Goal: Register for event/course

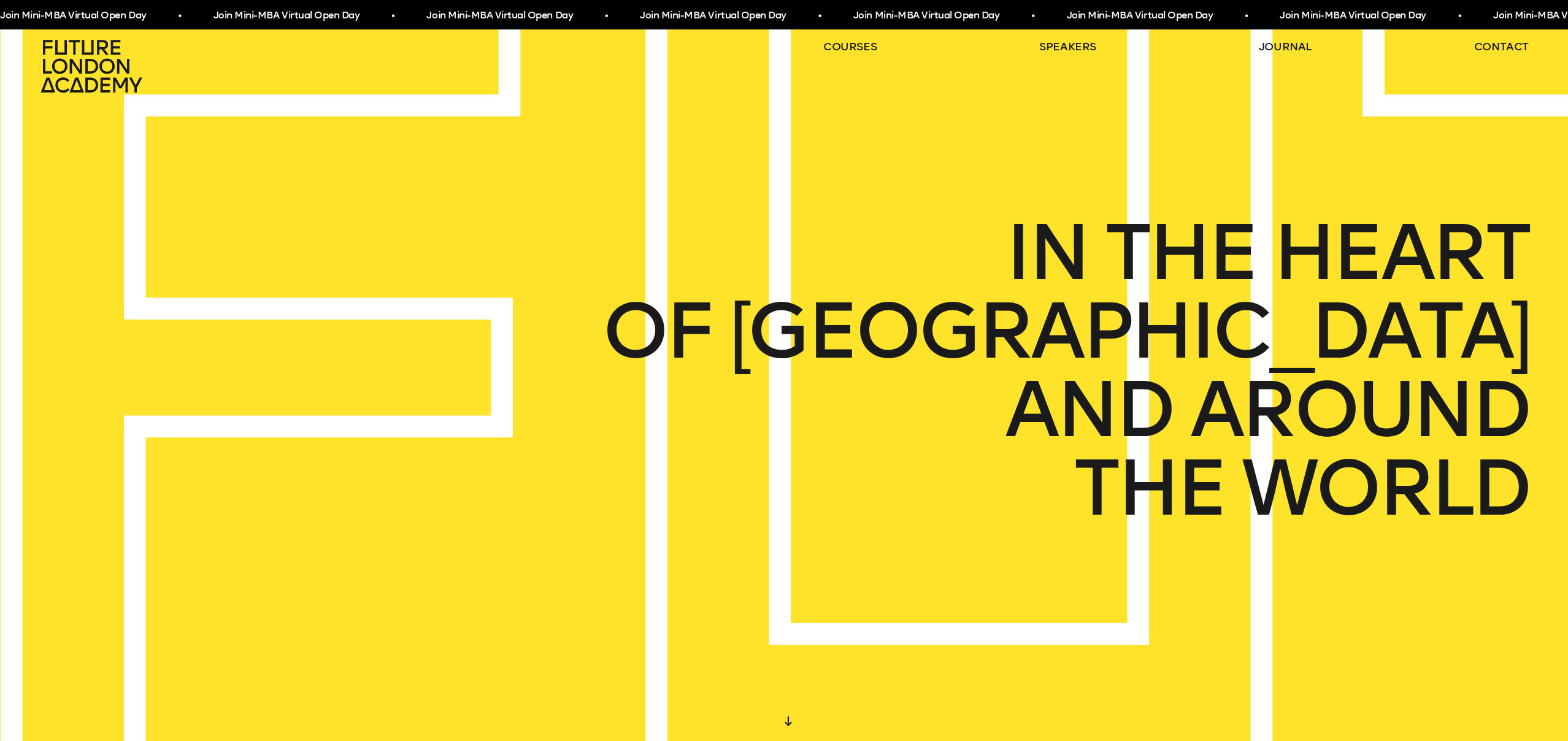
click at [363, 15] on span "Join Mini-MBA Virtual Open Day • Join Mini-MBA Virtual Open Day • Join Mini-MBA…" at bounding box center [532, 15] width 1067 height 22
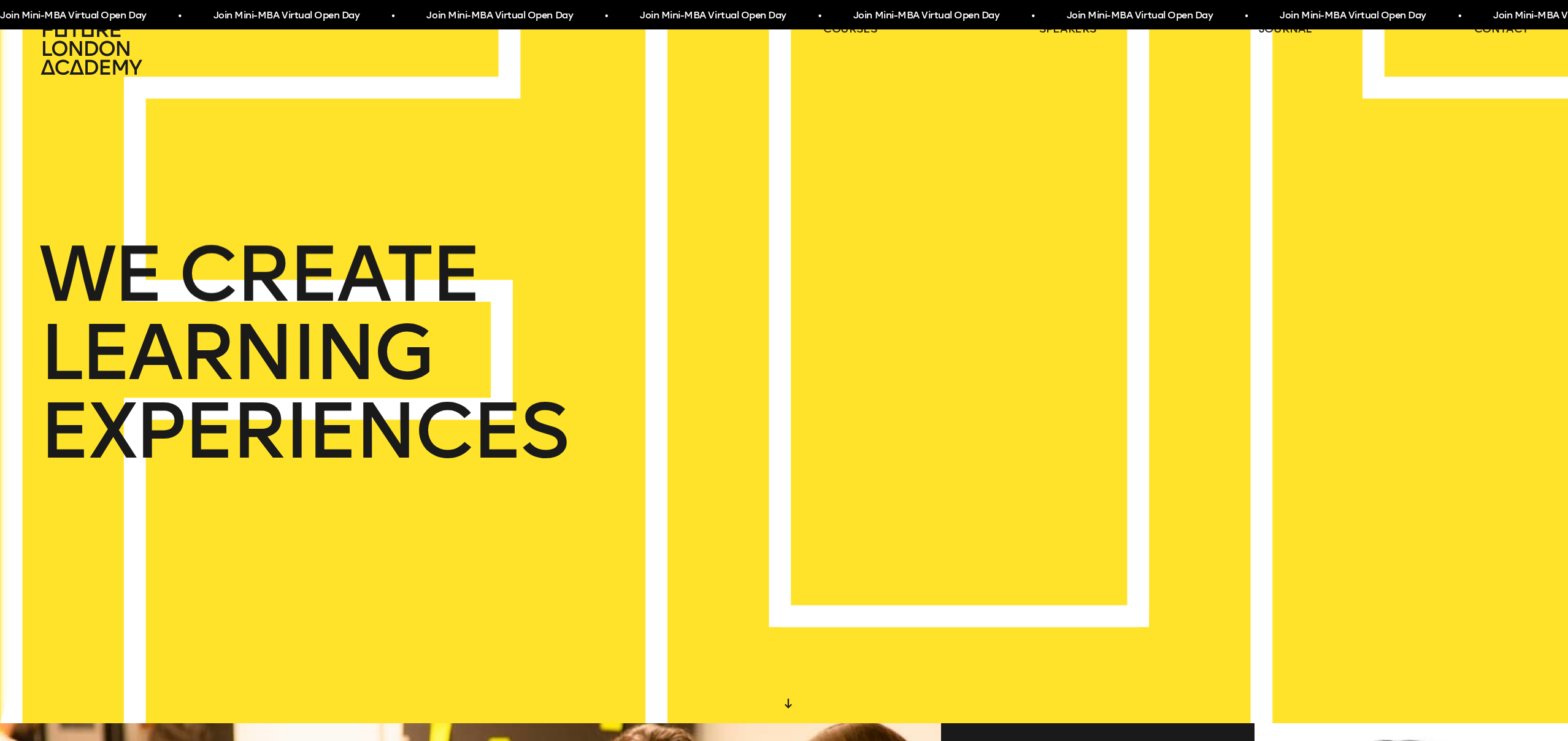
scroll to position [11, 0]
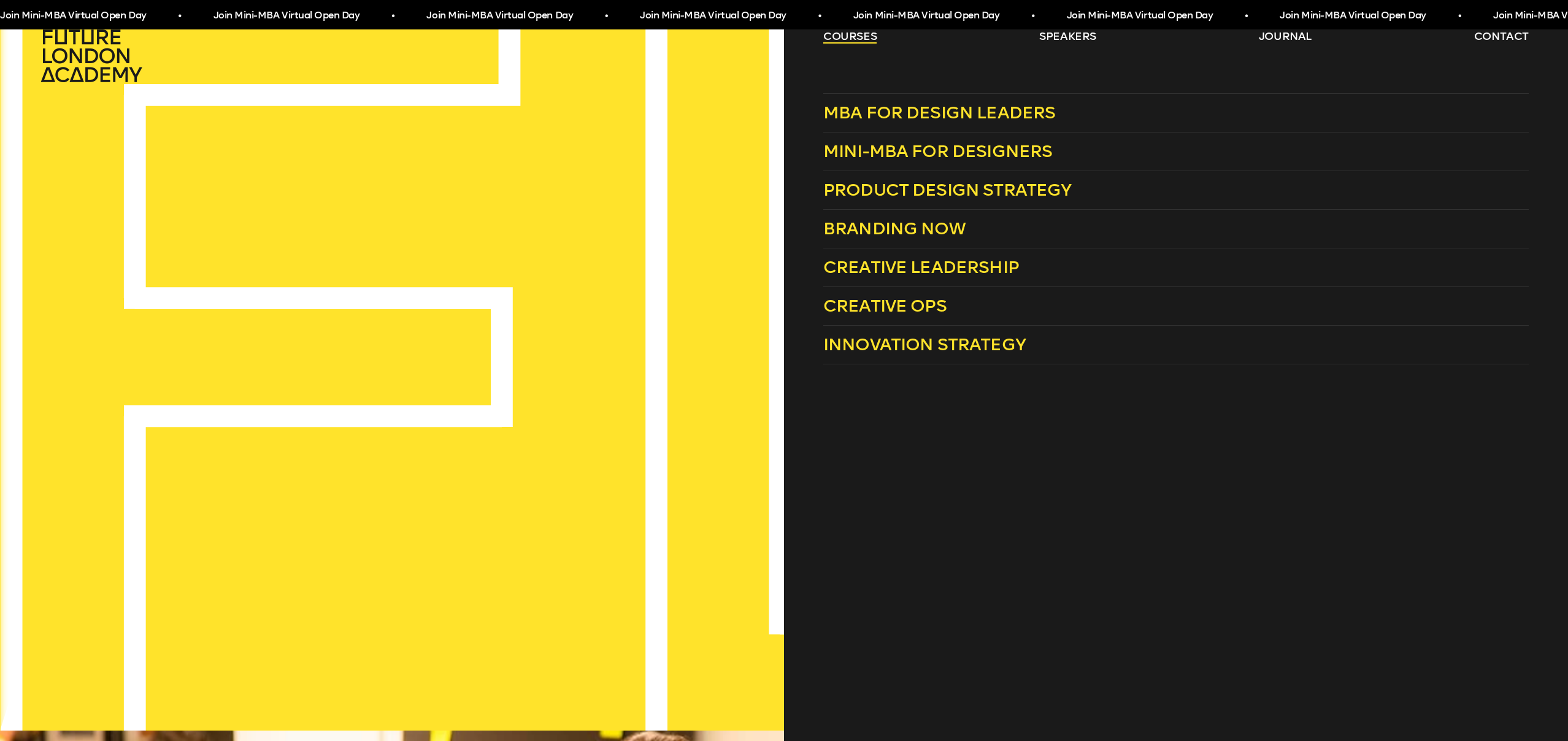
click at [867, 33] on link "courses" at bounding box center [851, 36] width 54 height 15
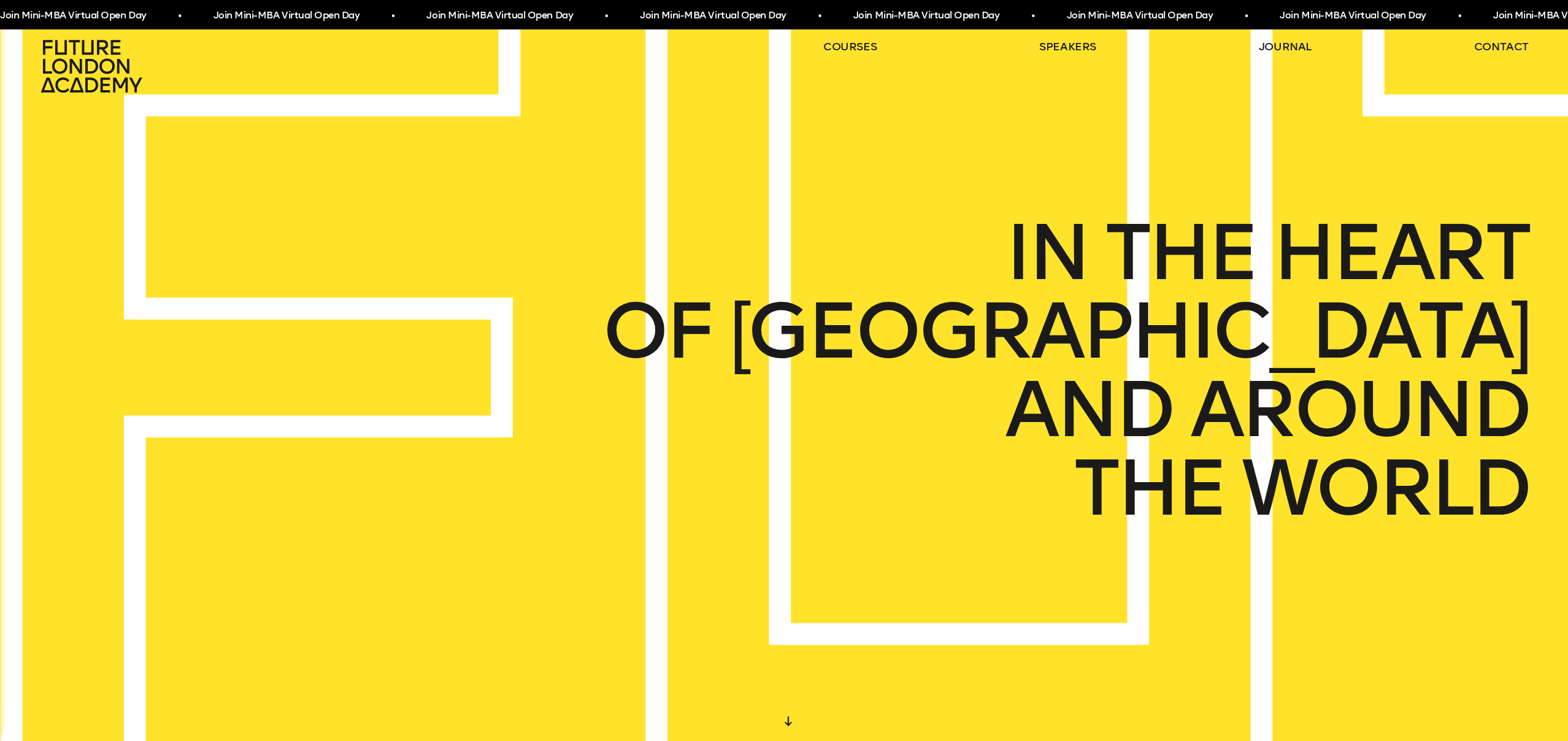
click at [867, 33] on header "courses speakers journal contact" at bounding box center [784, 46] width 1568 height 93
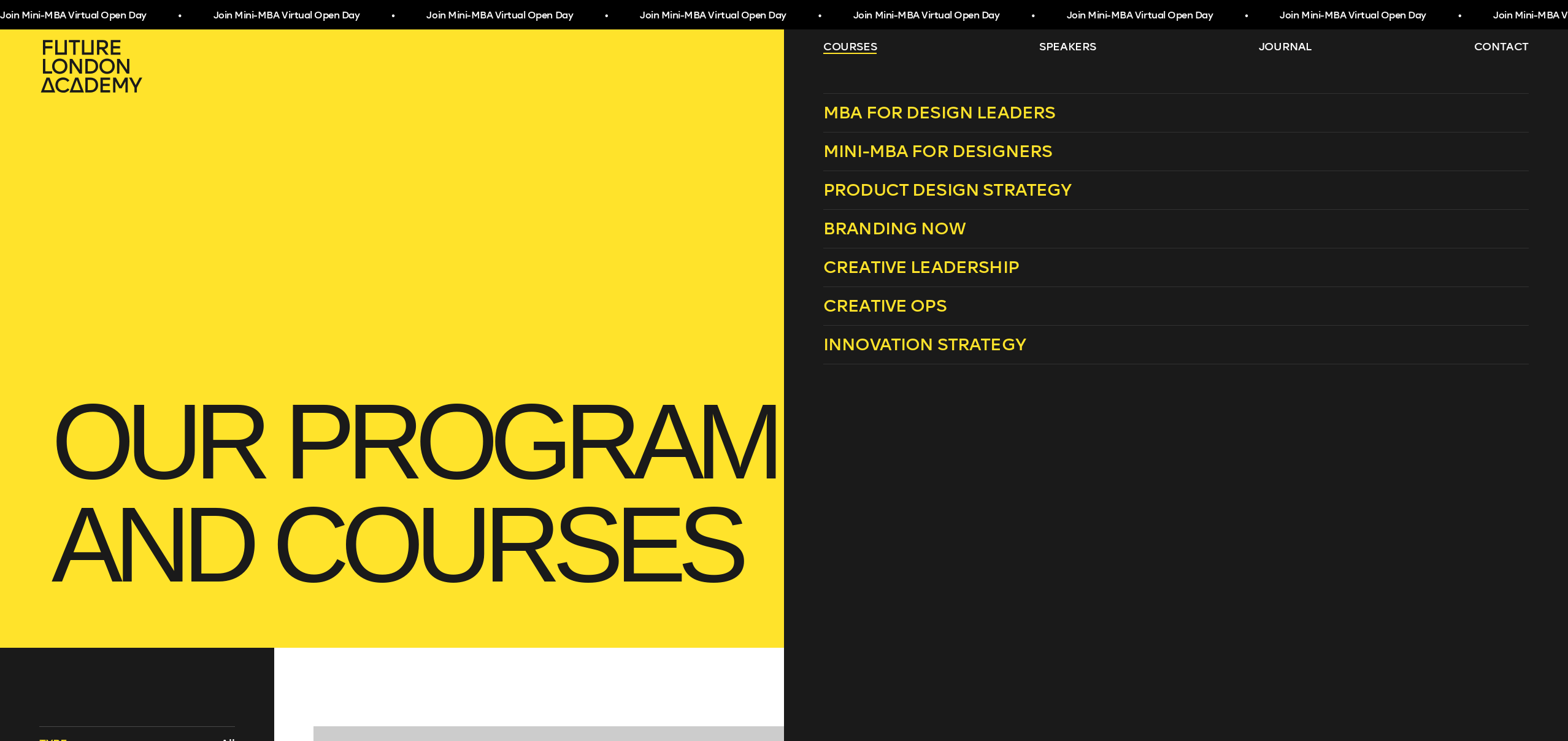
click at [857, 46] on link "courses" at bounding box center [851, 46] width 54 height 15
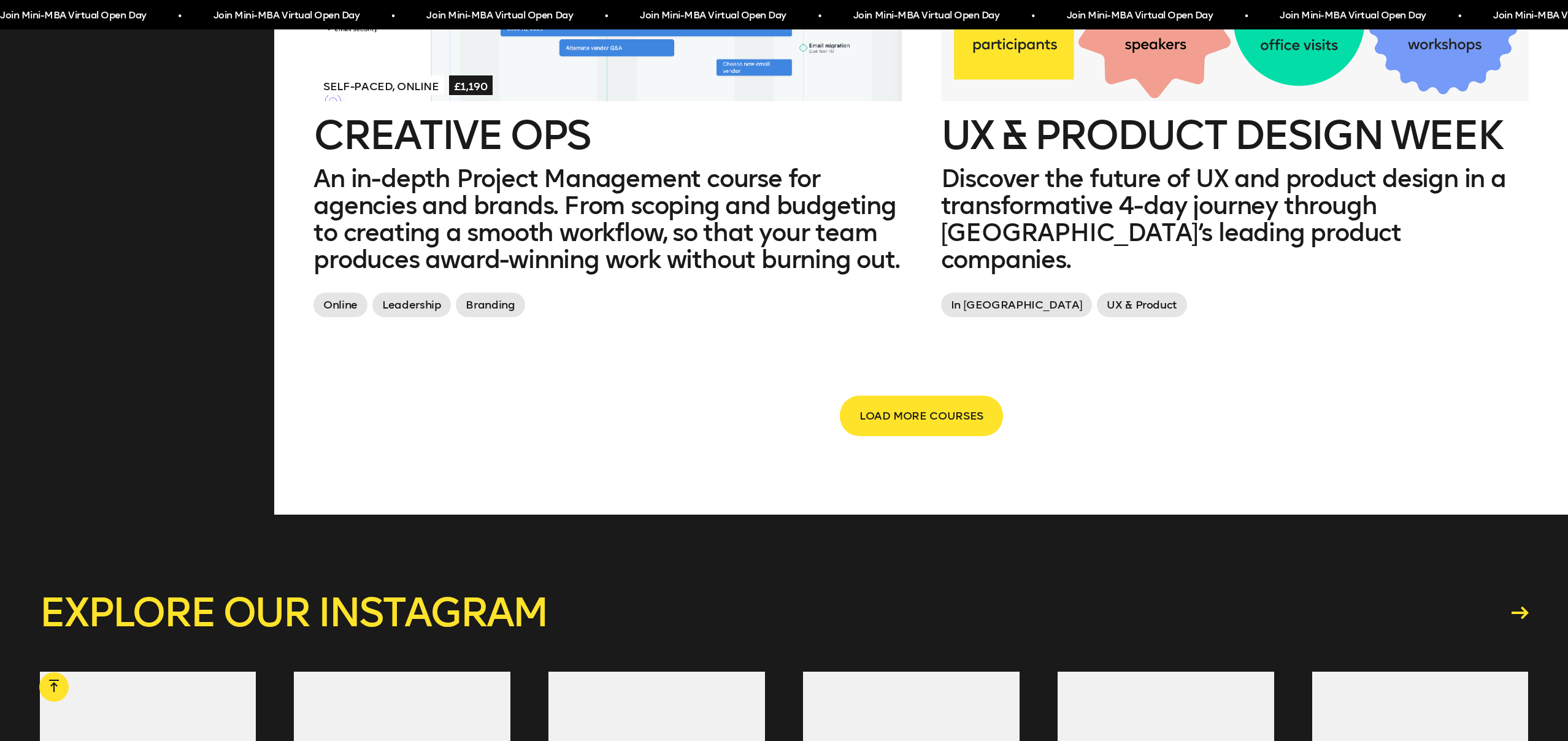
scroll to position [2867, 0]
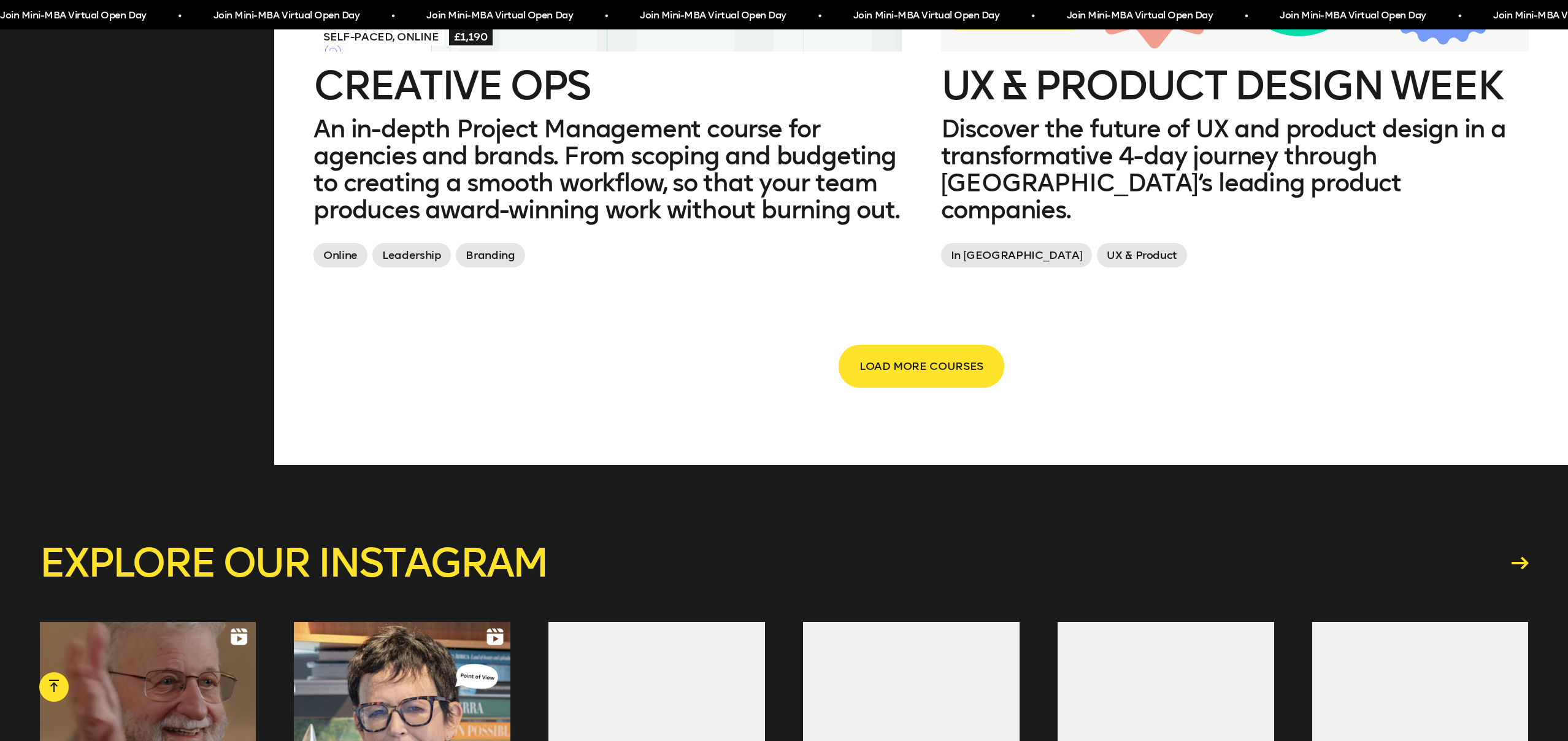
click at [903, 354] on span "LOAD MORE COURSES" at bounding box center [921, 366] width 124 height 23
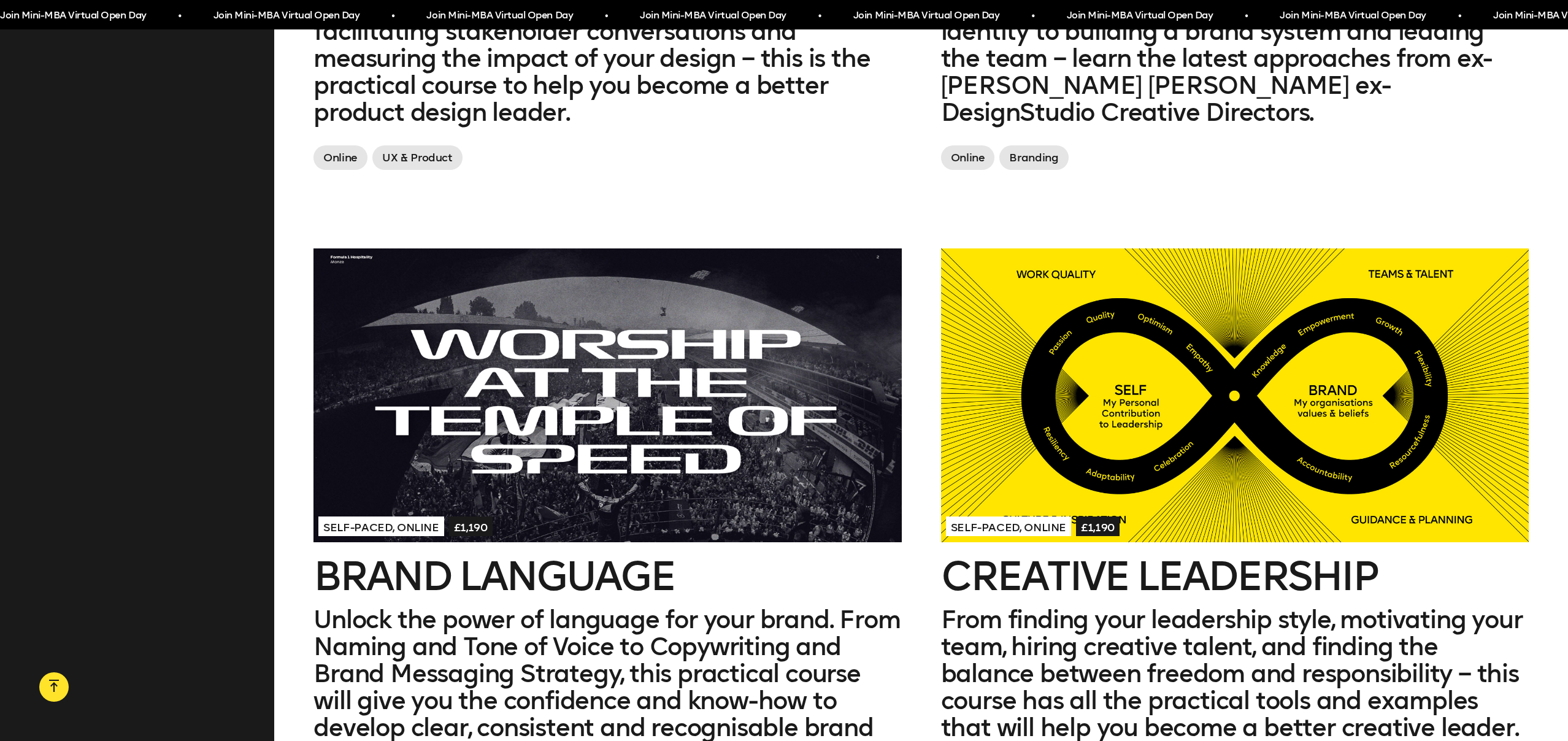
scroll to position [1831, 0]
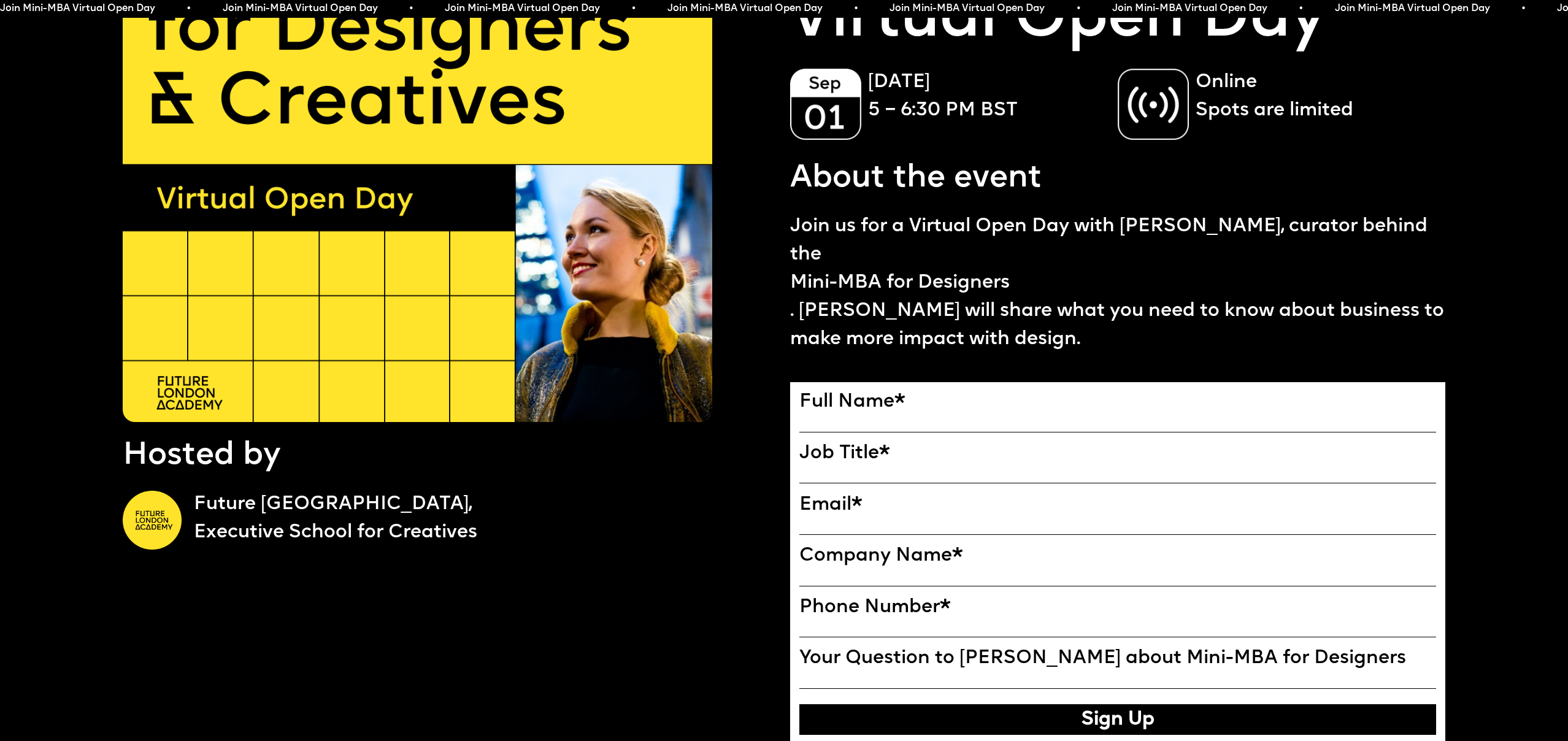
scroll to position [200, 0]
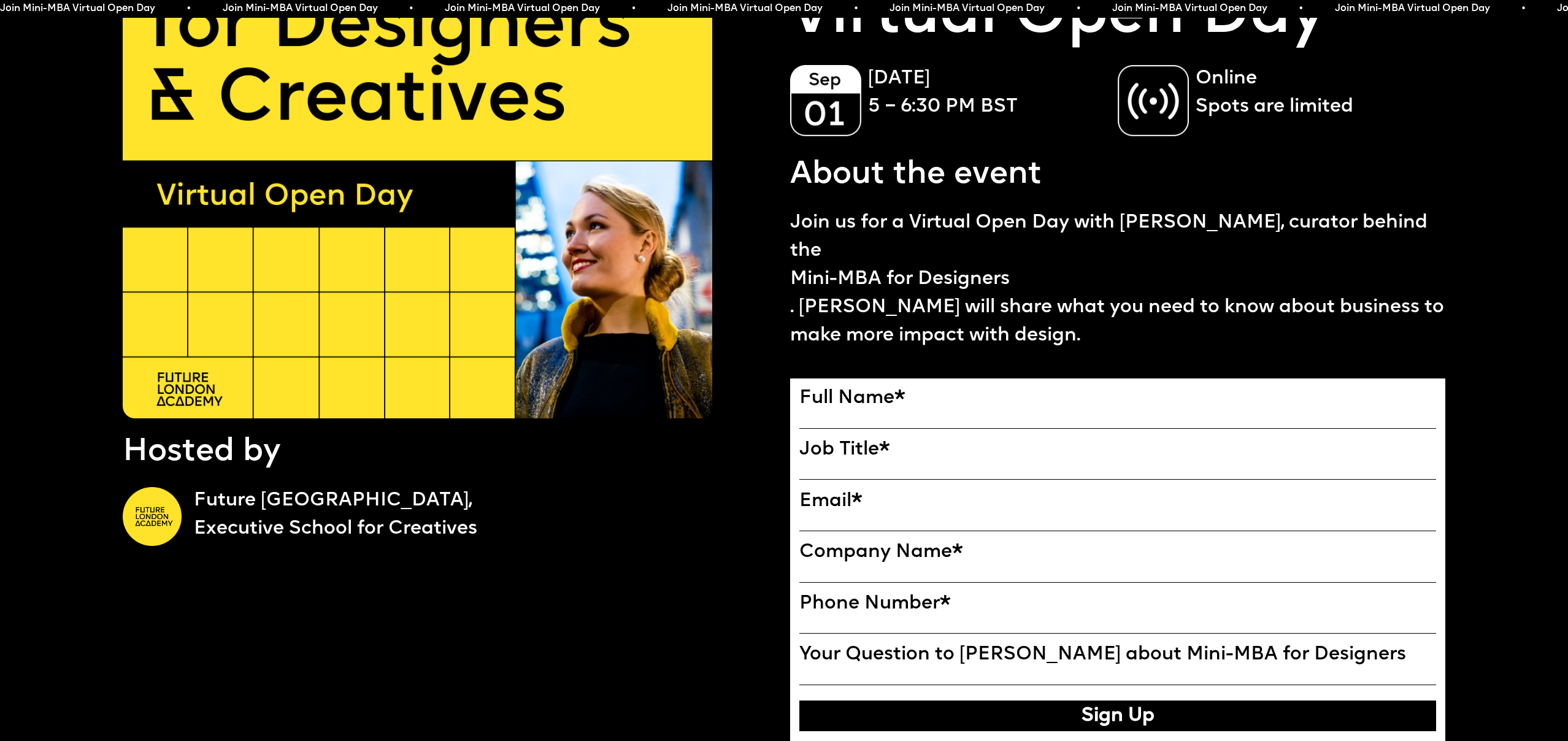
click at [1050, 404] on label "Full Name *" at bounding box center [1118, 399] width 637 height 22
click at [0, 0] on input "Full Name" at bounding box center [0, 0] width 0 height 0
drag, startPoint x: 928, startPoint y: 413, endPoint x: 920, endPoint y: 411, distance: 8.2
click at [928, 413] on div at bounding box center [1118, 421] width 637 height 22
click at [895, 401] on span "*" at bounding box center [899, 399] width 11 height 19
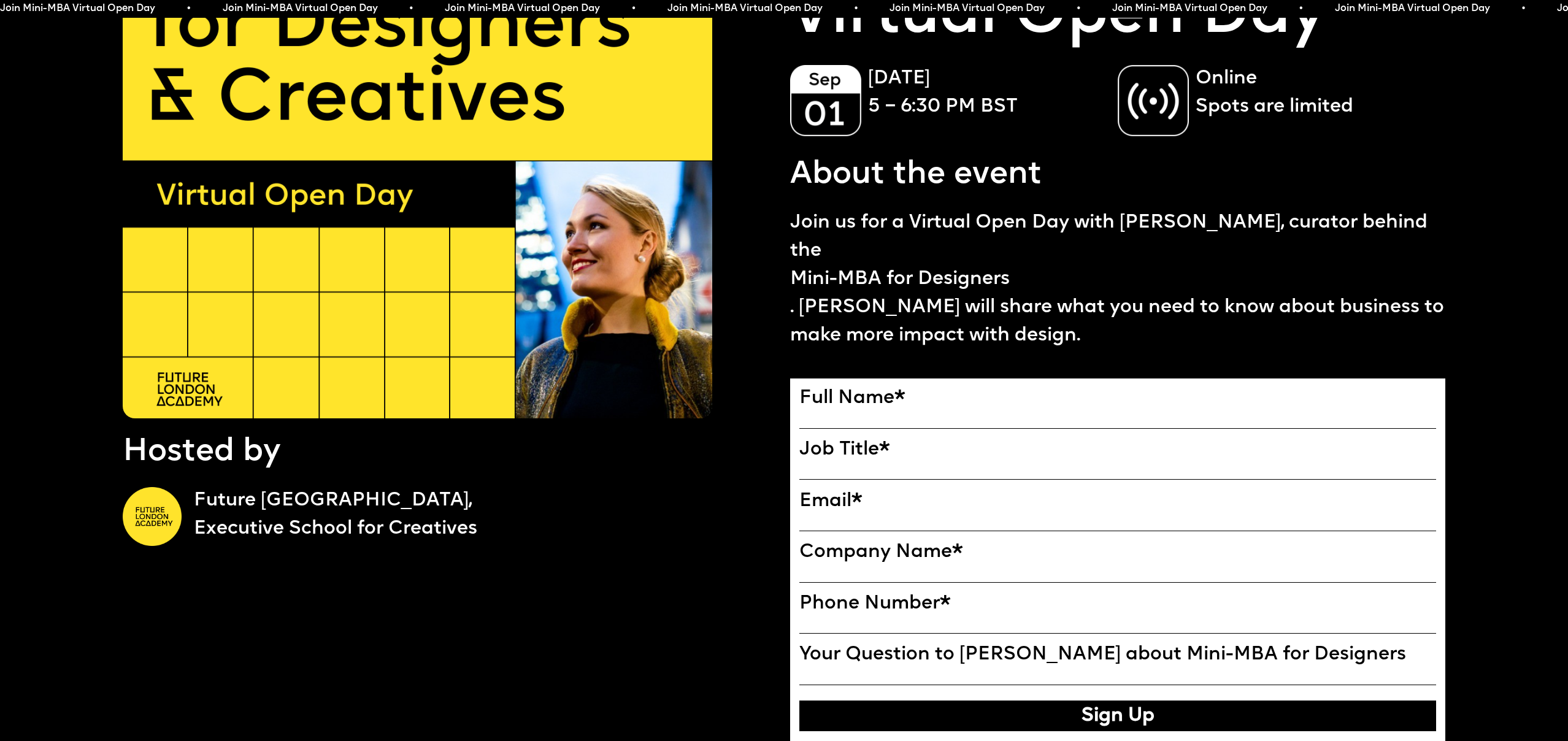
click at [0, 0] on input "Full Name" at bounding box center [0, 0] width 0 height 0
click at [877, 398] on label "Full Name *" at bounding box center [1118, 399] width 637 height 22
click at [0, 0] on input "Full Name" at bounding box center [0, 0] width 0 height 0
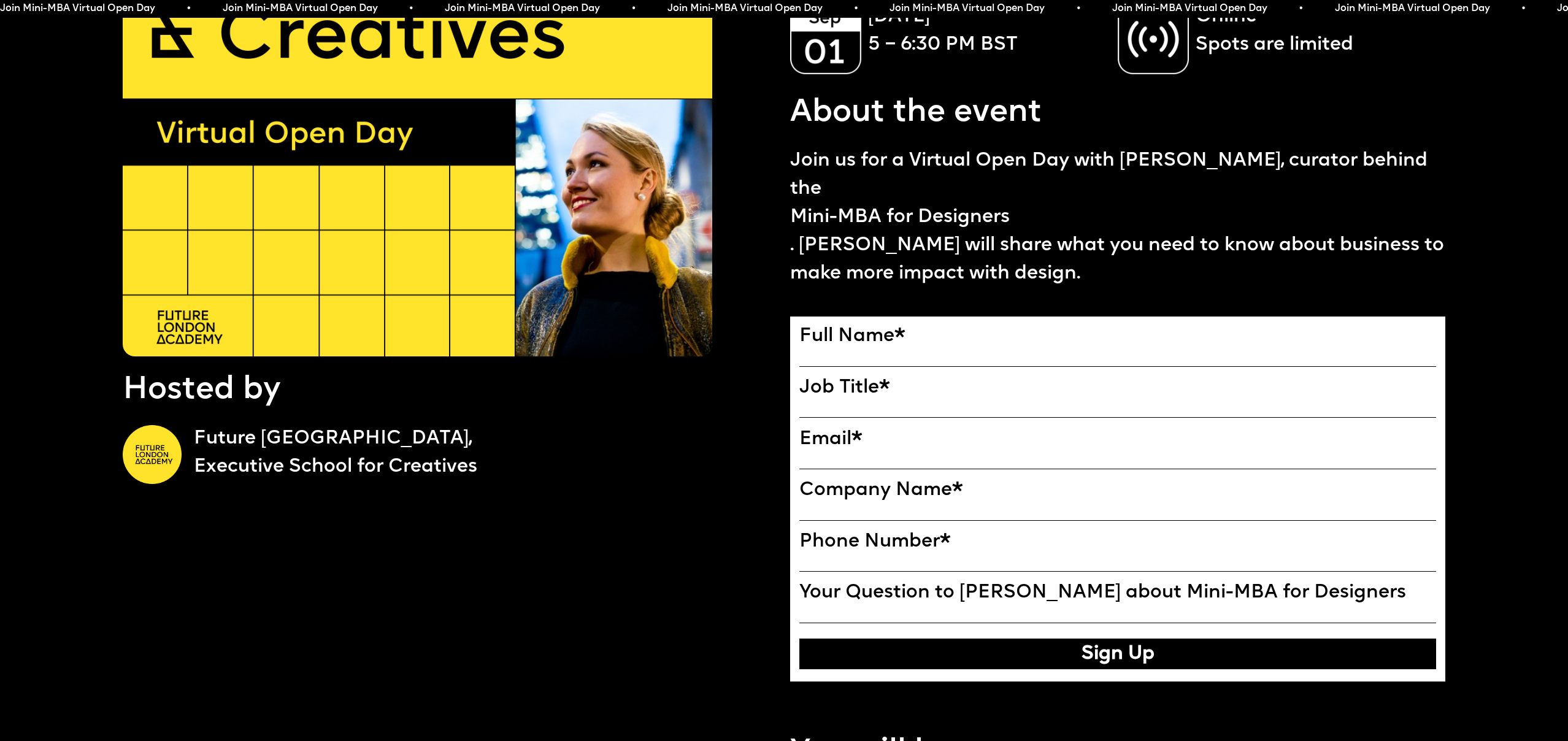
scroll to position [265, 0]
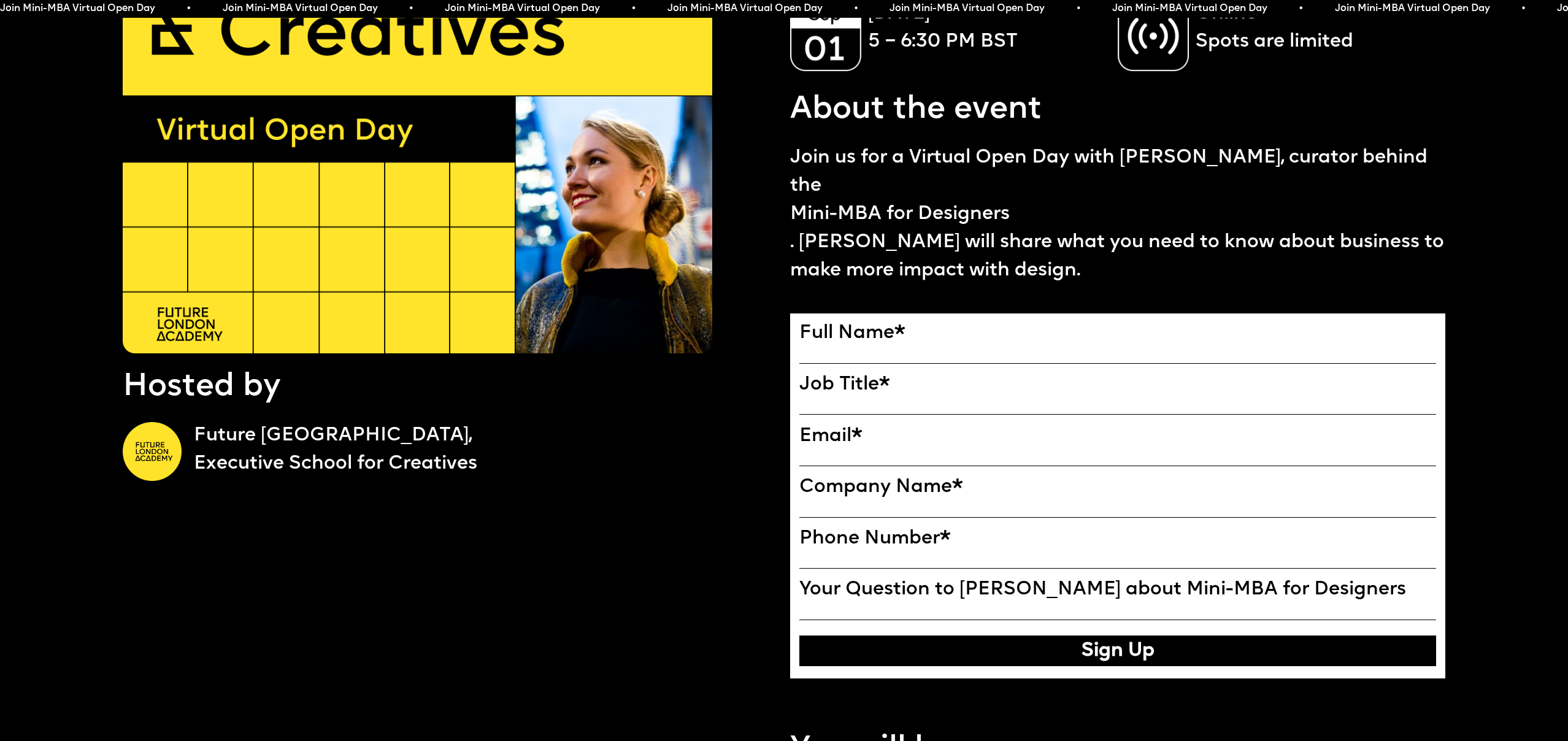
click at [1101, 659] on button "Sign Up" at bounding box center [1118, 651] width 637 height 31
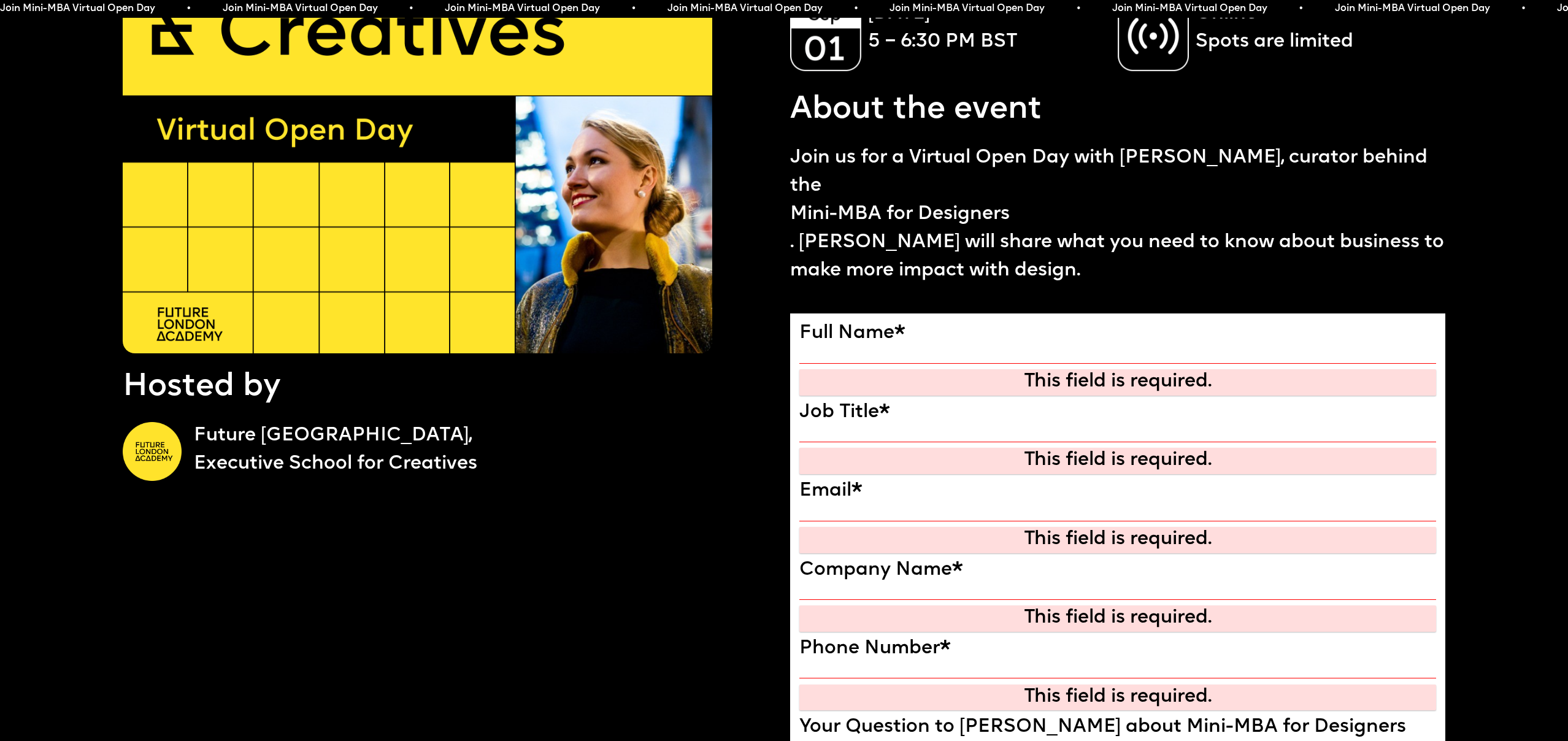
click at [890, 380] on div "This field is required." at bounding box center [1118, 381] width 629 height 22
click at [874, 351] on input "Full Name" at bounding box center [1118, 356] width 637 height 15
type input "**********"
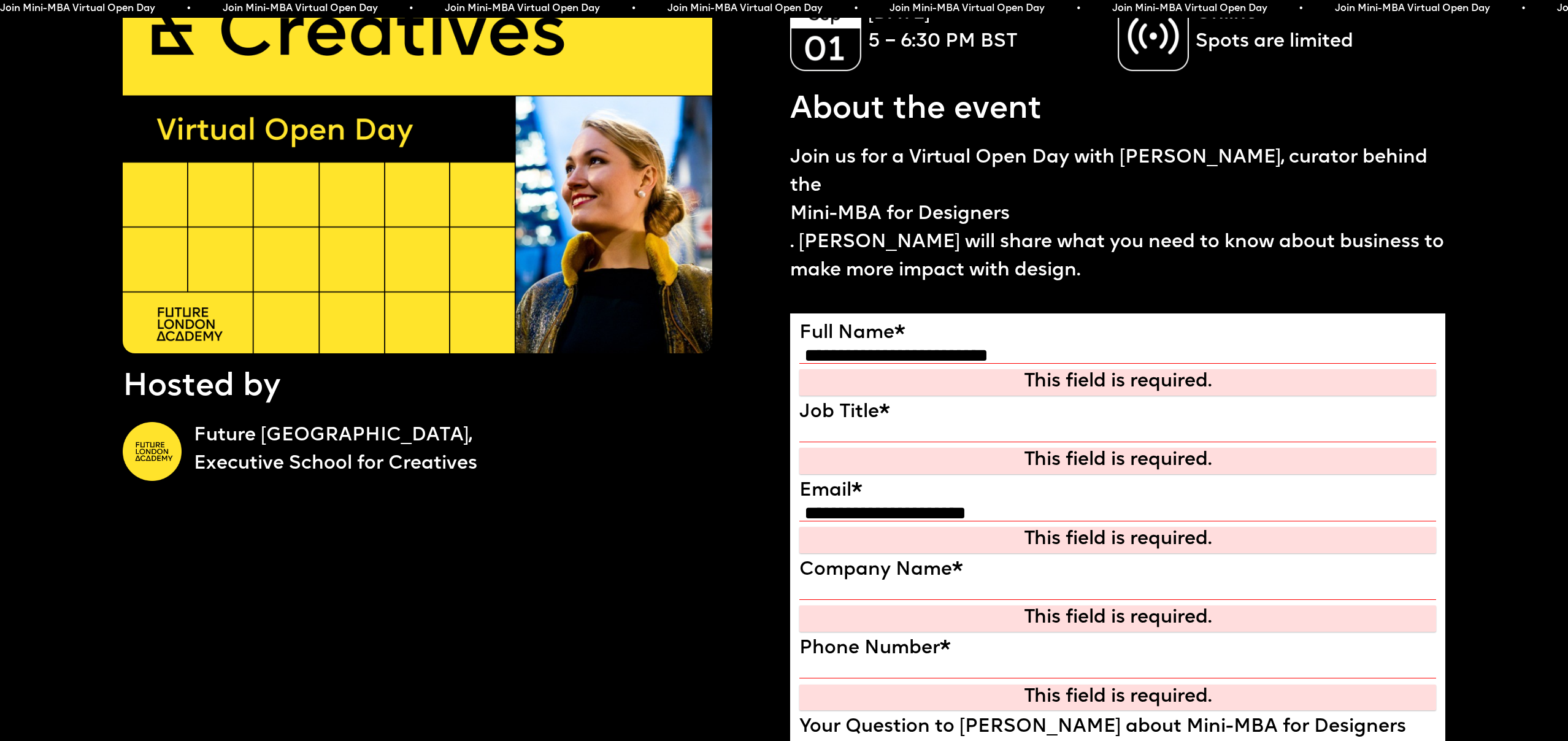
type input "**********"
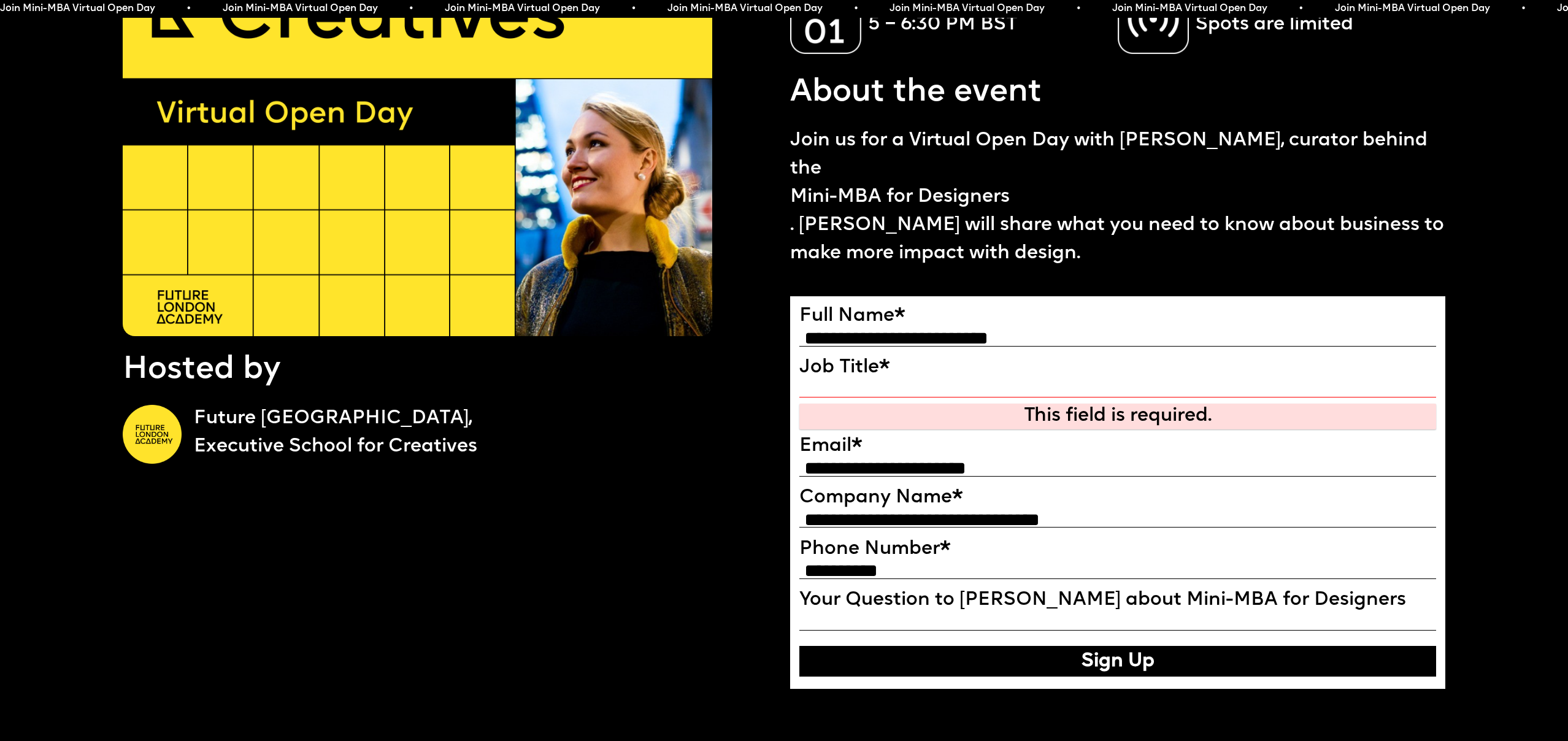
click at [887, 392] on input "Job Title" at bounding box center [1118, 390] width 637 height 15
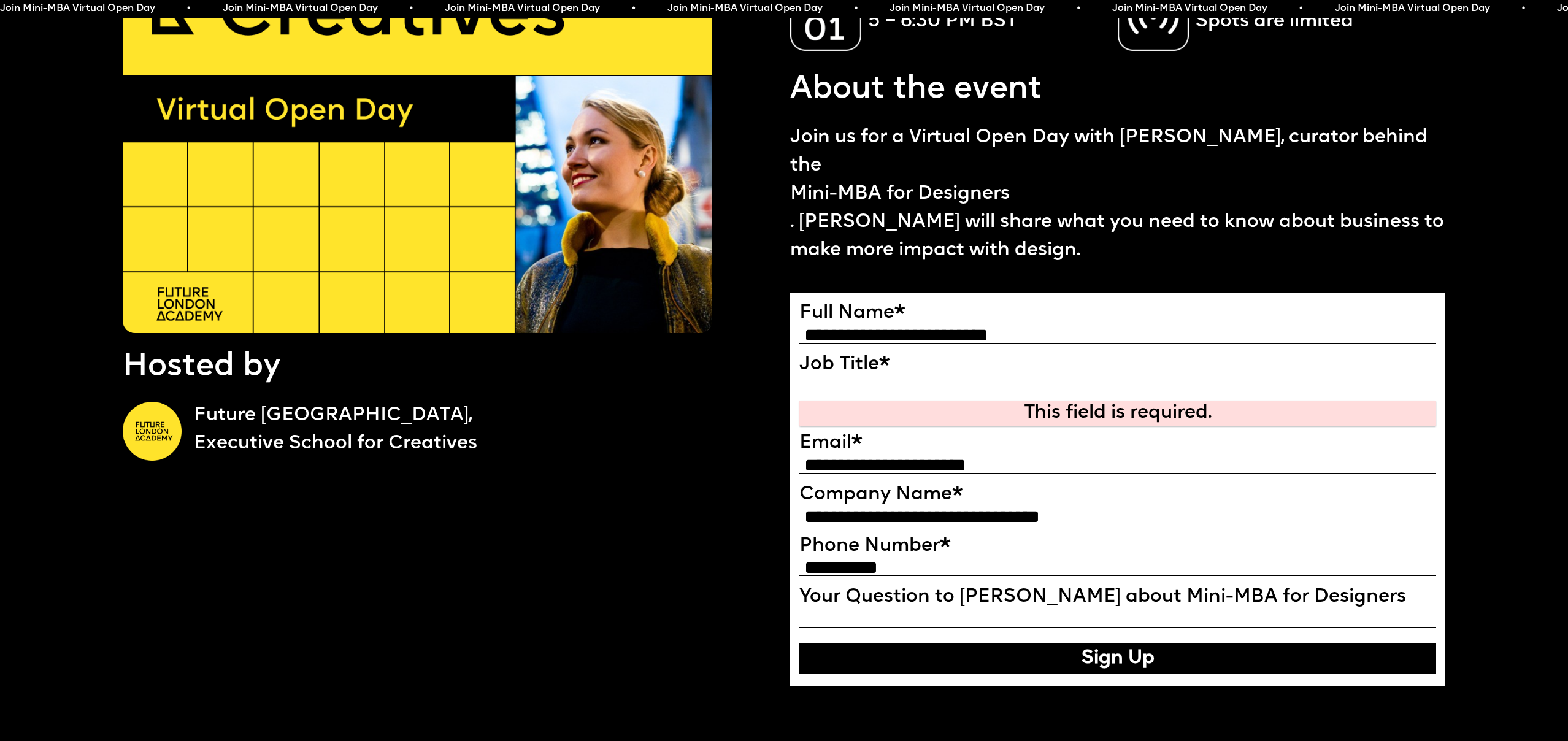
type input "*"
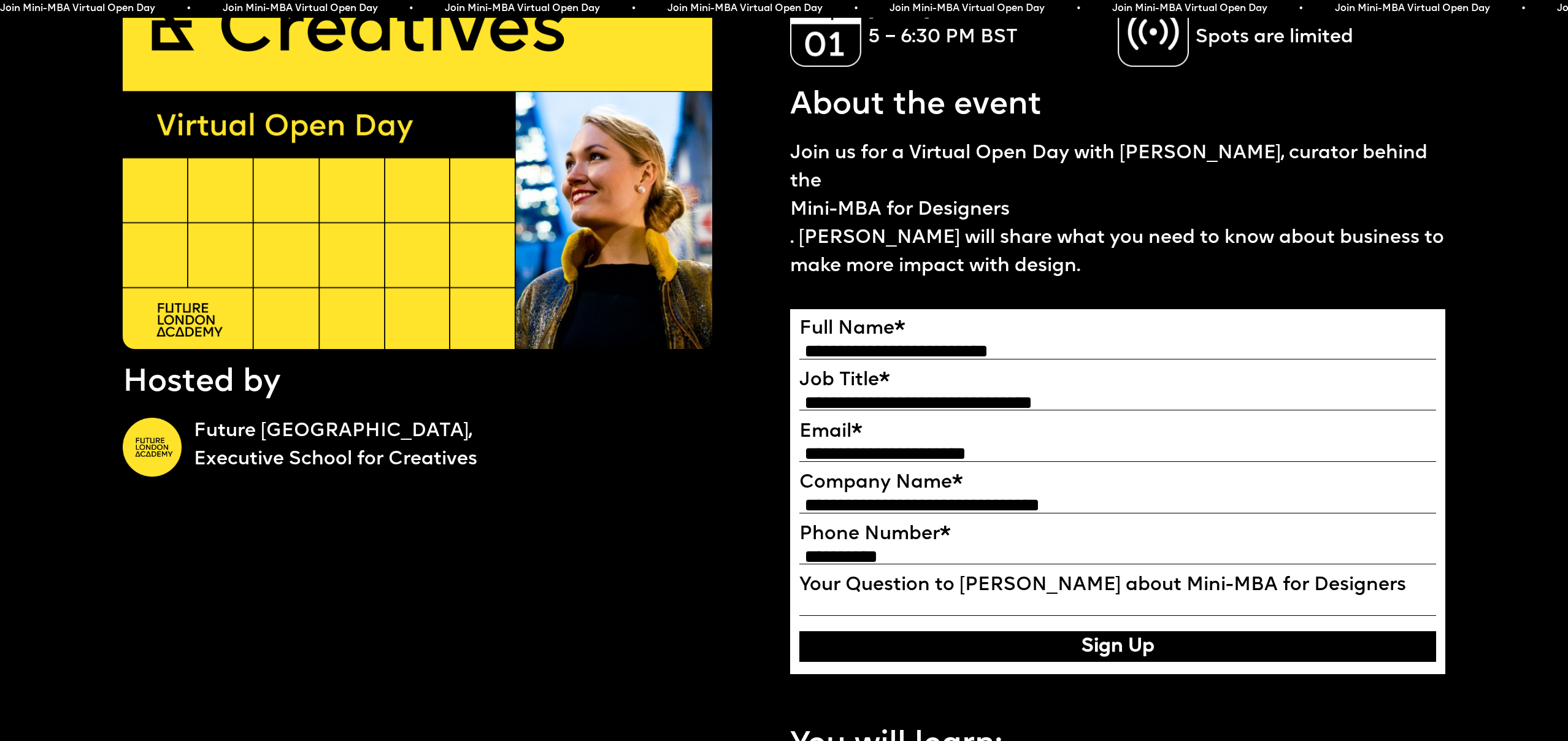
type input "**********"
click at [939, 500] on input "**********" at bounding box center [1118, 506] width 637 height 15
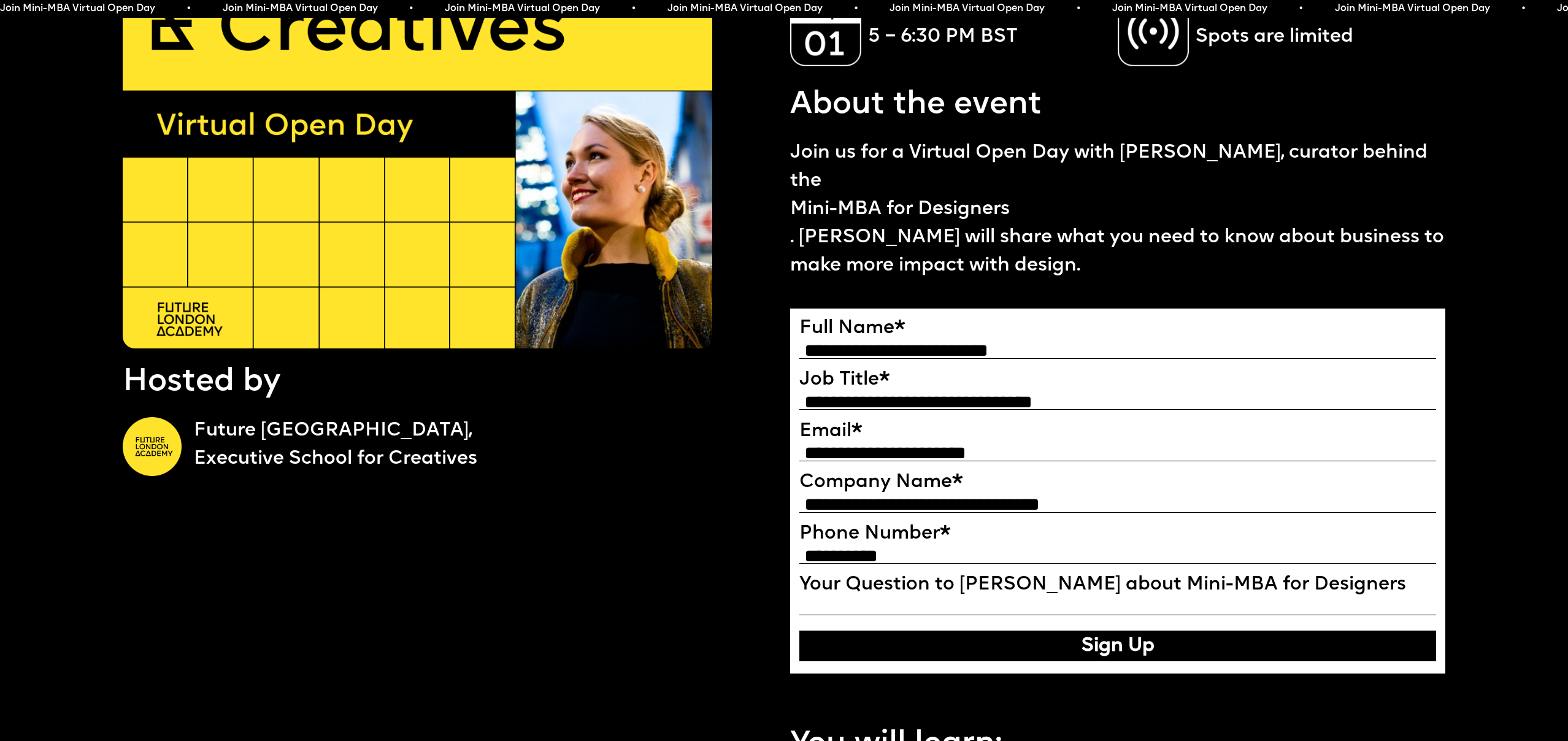
scroll to position [269, 0]
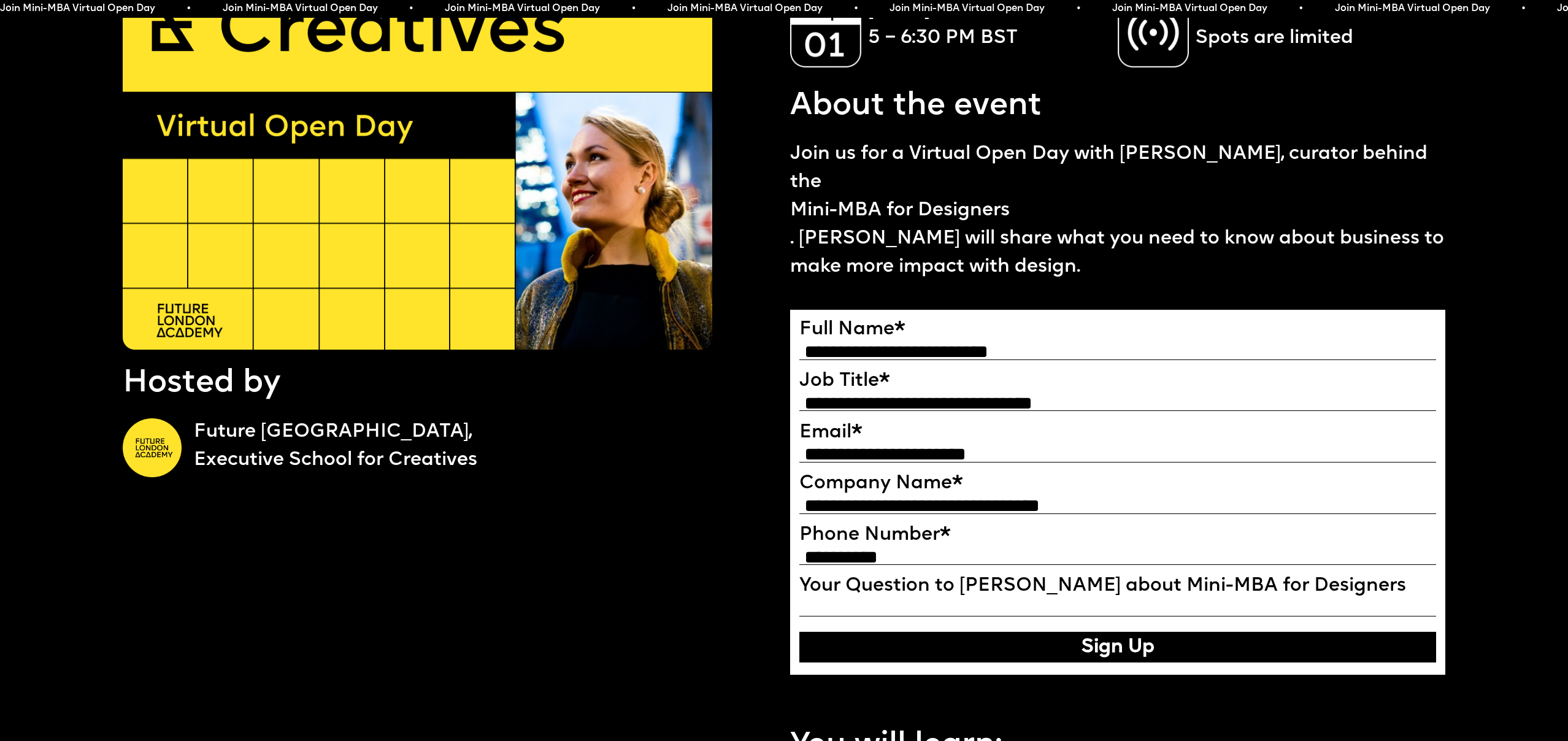
click at [939, 500] on input "**********" at bounding box center [1118, 506] width 637 height 15
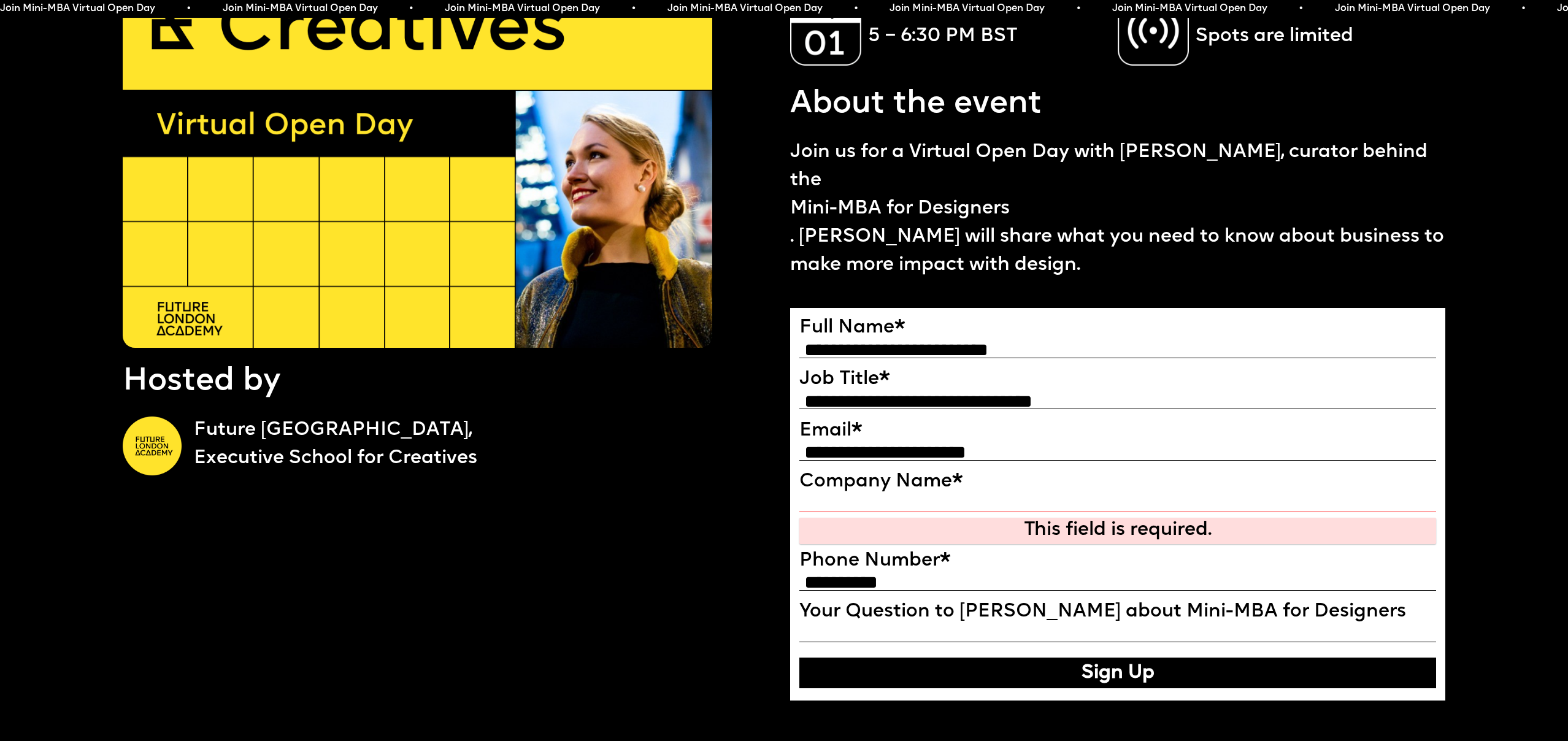
click at [929, 577] on input "**********" at bounding box center [1118, 583] width 637 height 15
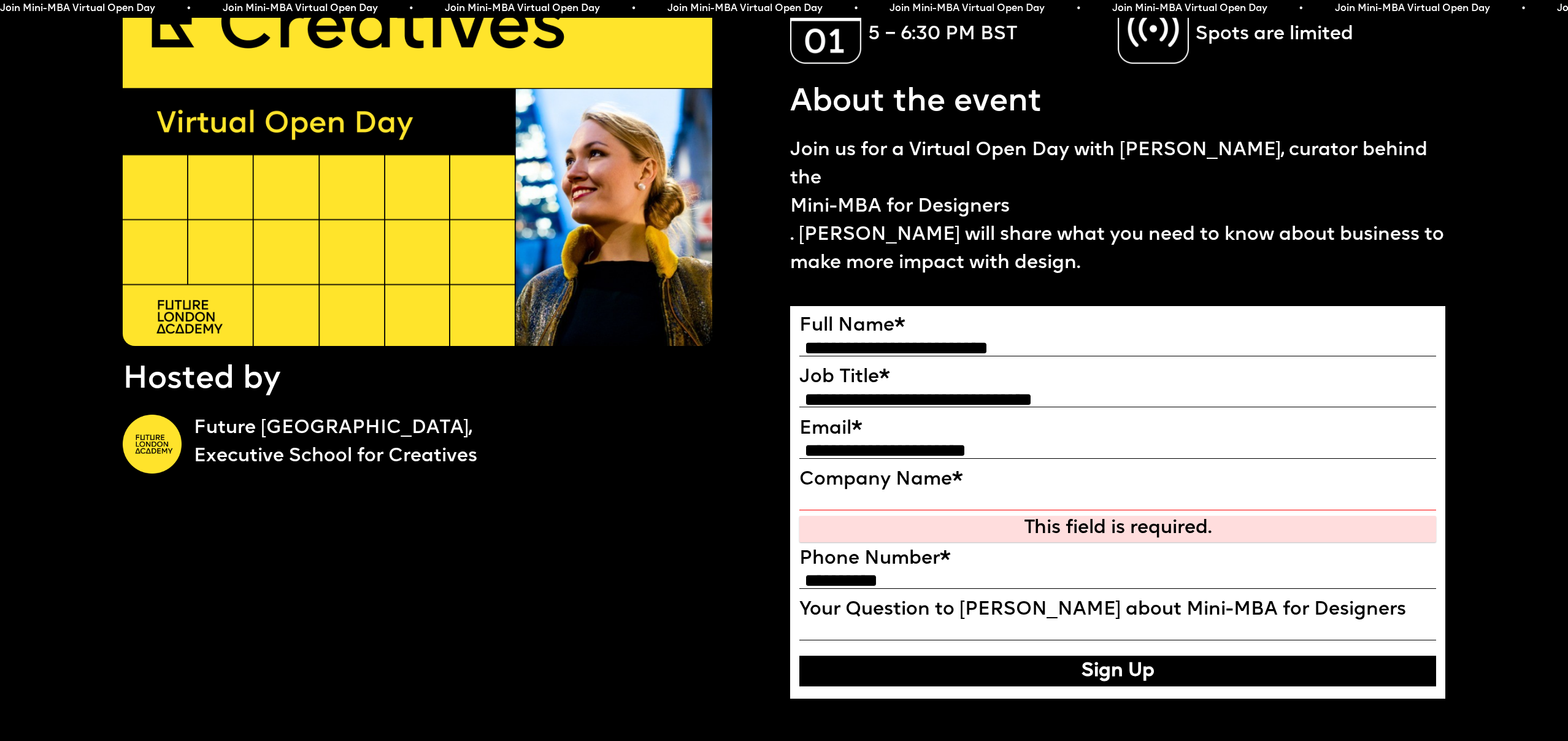
click at [928, 583] on input "**********" at bounding box center [1118, 581] width 637 height 15
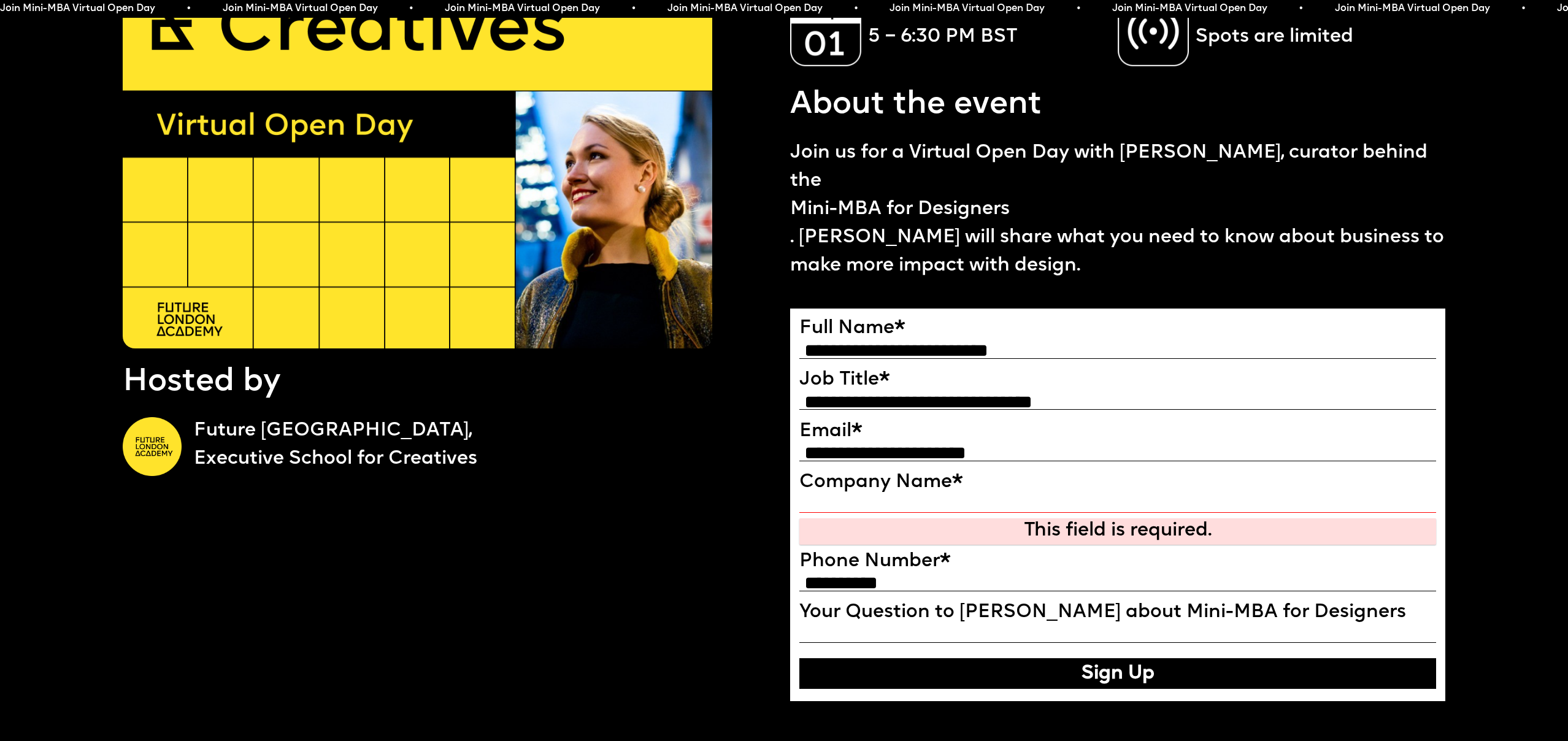
scroll to position [271, 0]
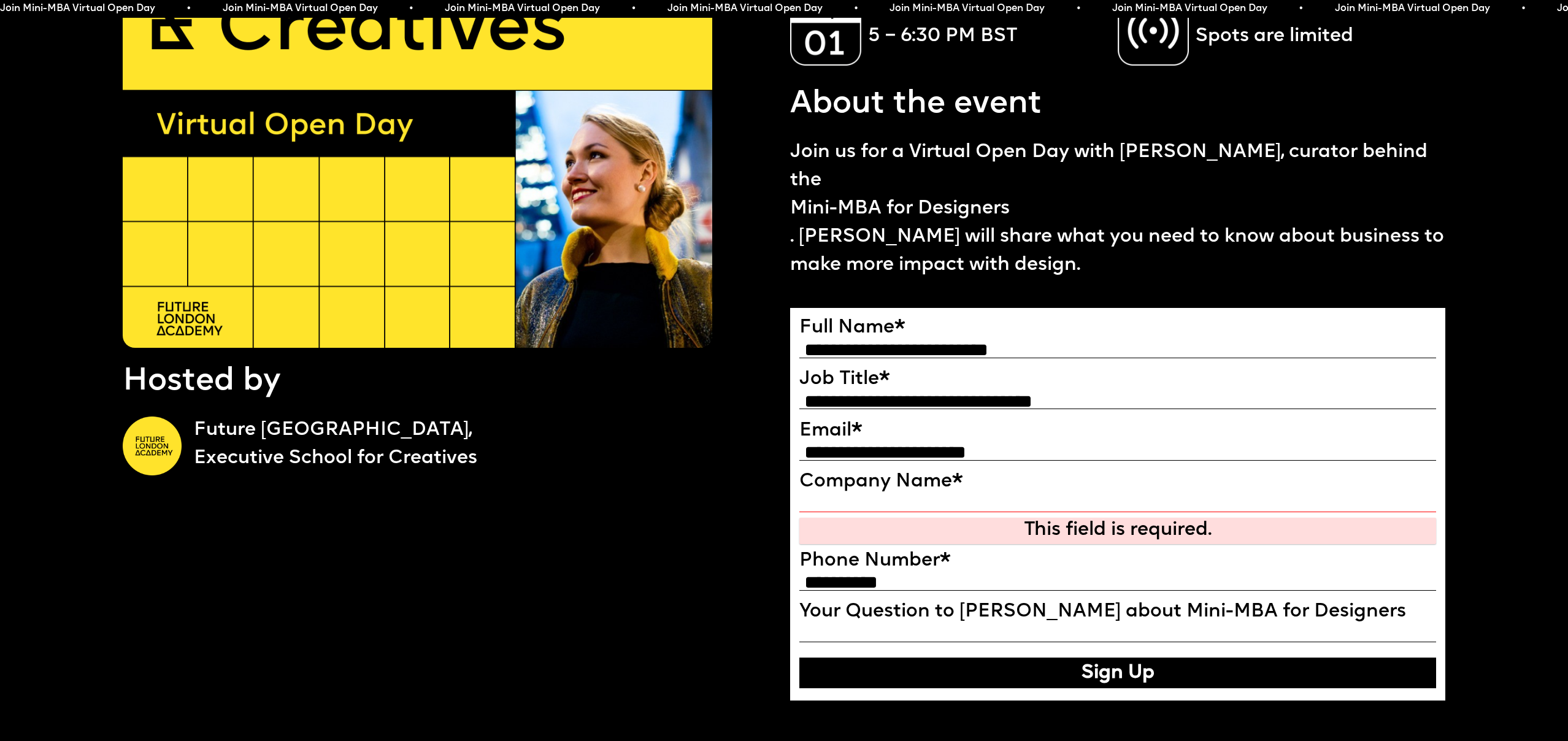
click at [905, 627] on input "Your Question to Ekaterina about Mini-MBA for Designers" at bounding box center [1118, 635] width 637 height 15
click at [1026, 670] on button "Sign Up" at bounding box center [1118, 672] width 637 height 31
click at [925, 511] on input "Company Name" at bounding box center [1118, 504] width 637 height 15
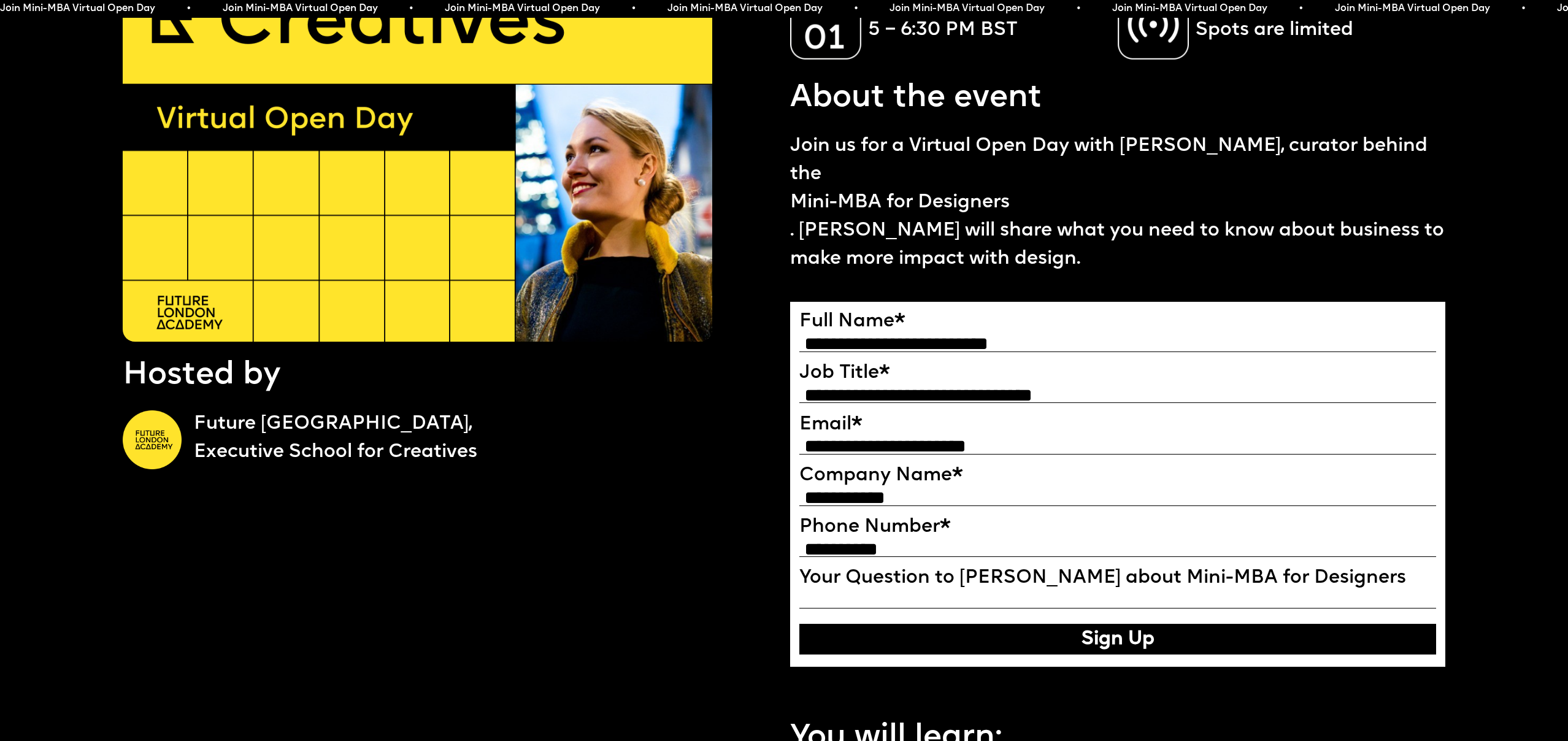
type input "**********"
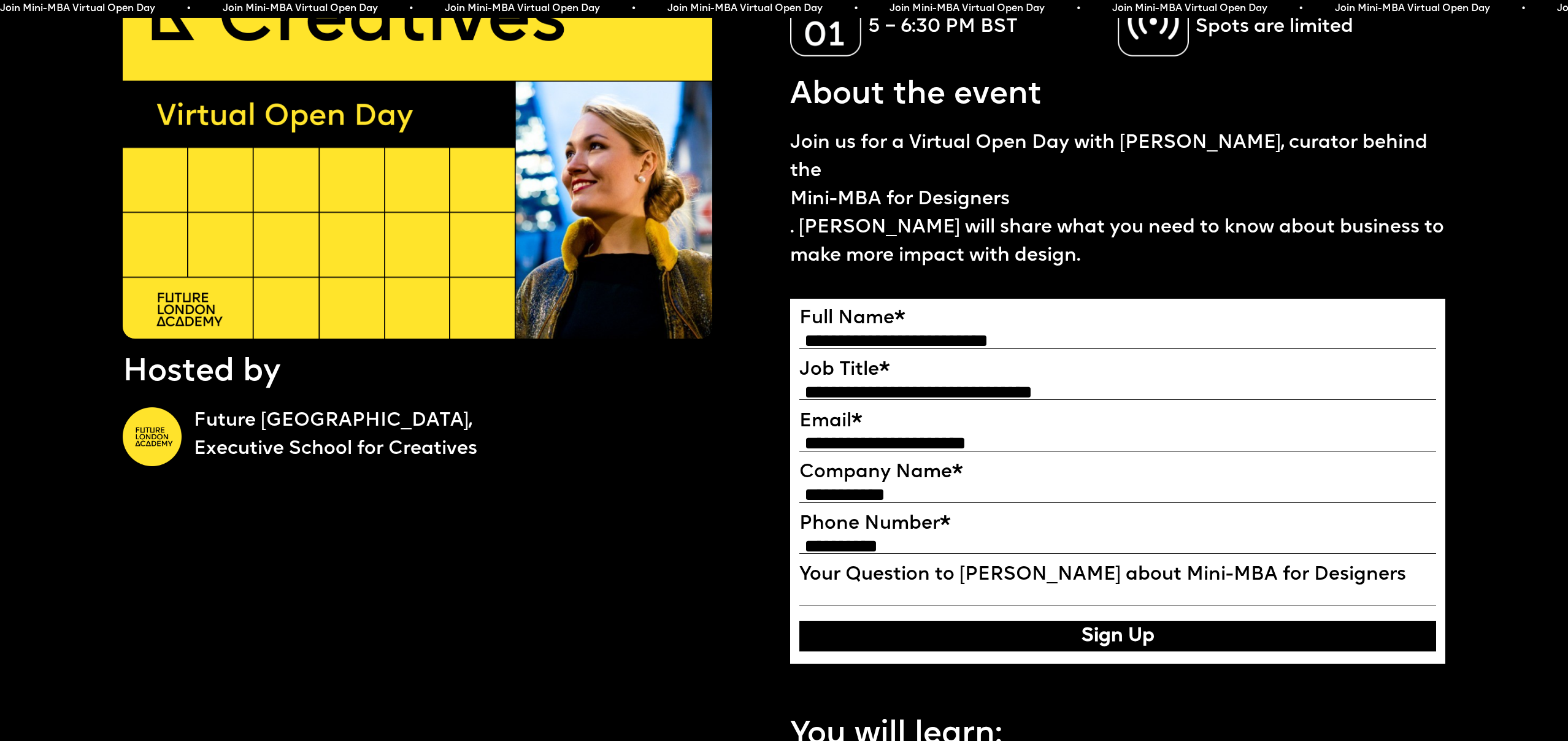
click at [948, 630] on button "Sign Up" at bounding box center [1118, 636] width 637 height 31
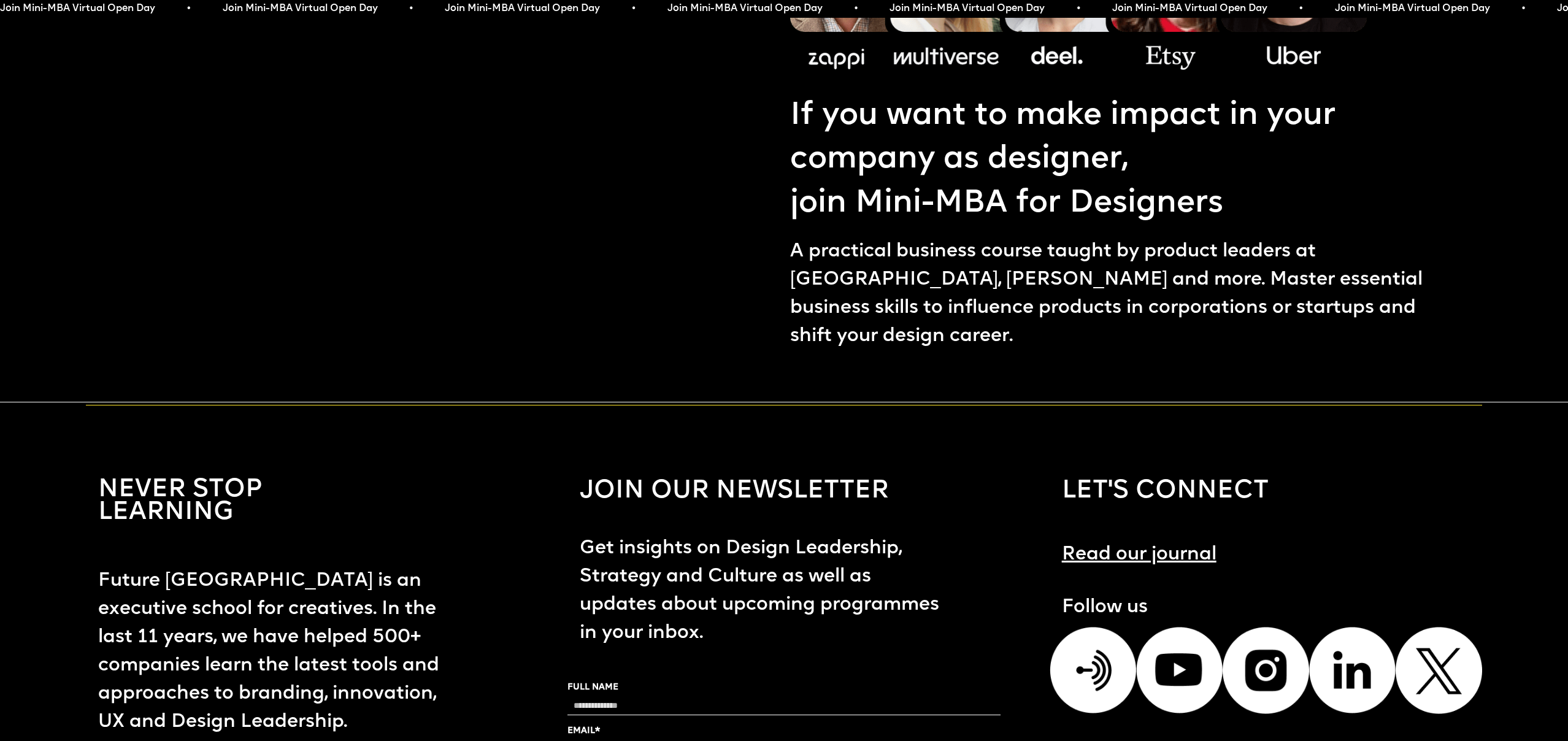
scroll to position [1625, 0]
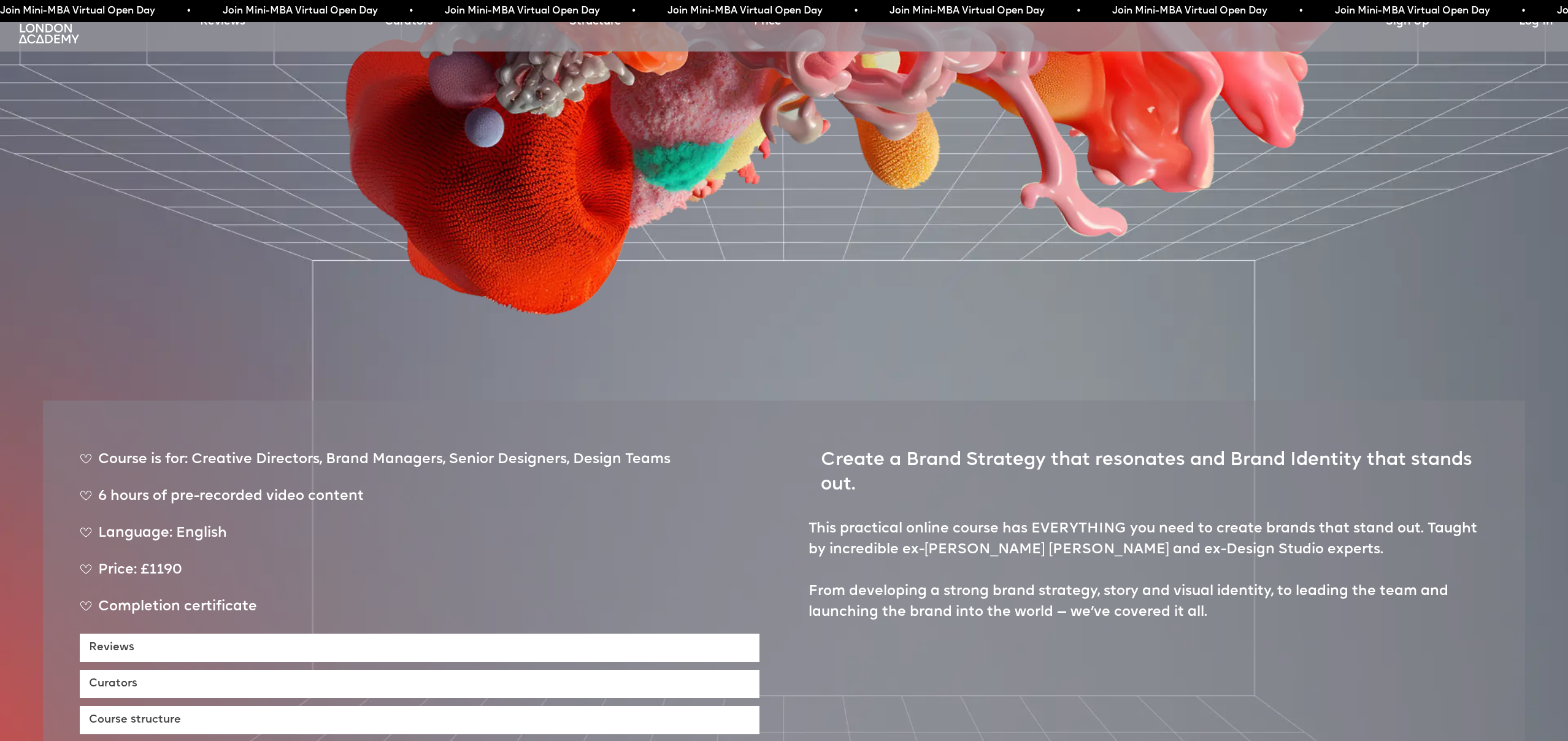
scroll to position [612, 0]
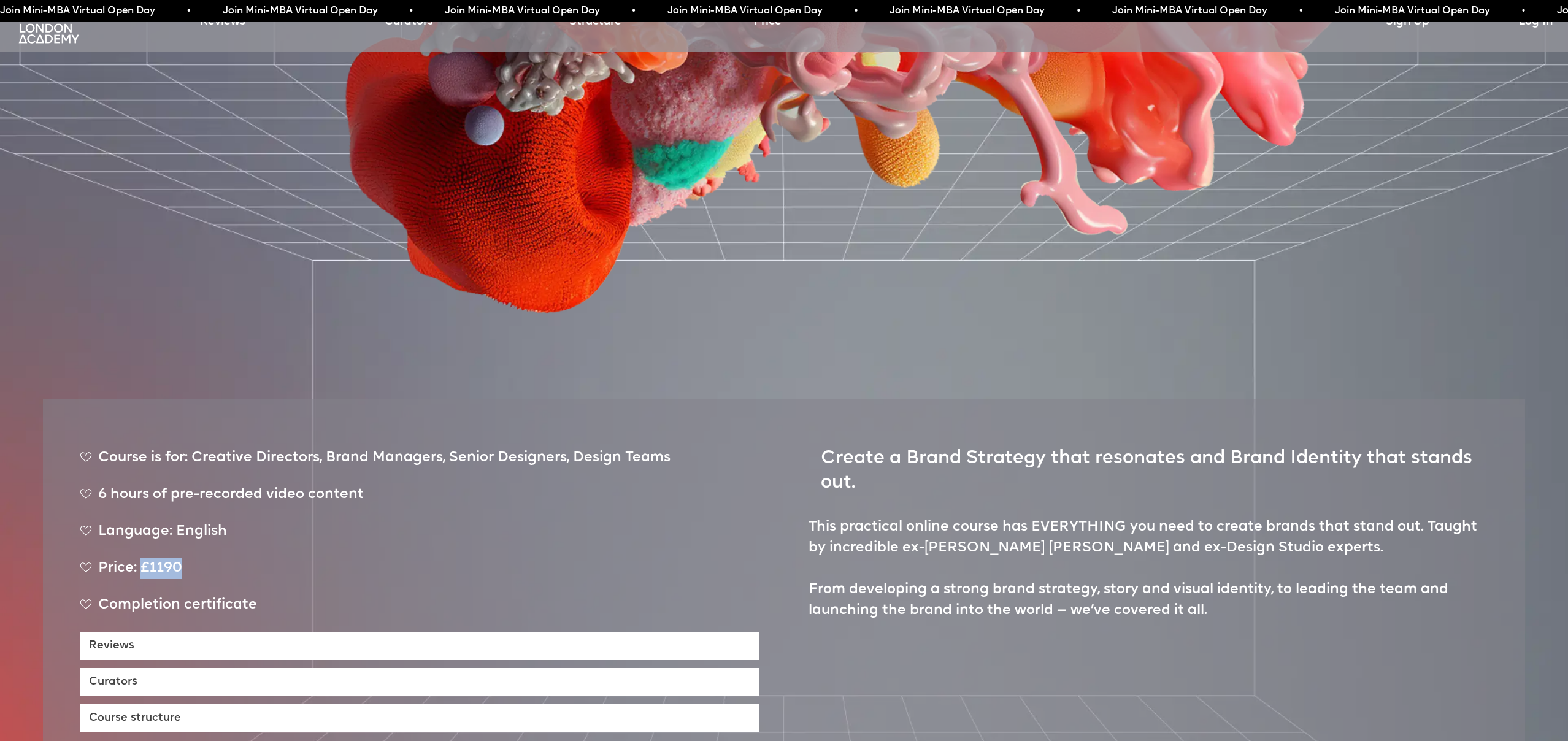
drag, startPoint x: 141, startPoint y: 499, endPoint x: 182, endPoint y: 499, distance: 41.0
click at [185, 558] on div "Price: £1190" at bounding box center [375, 574] width 590 height 31
copy div "£1190"
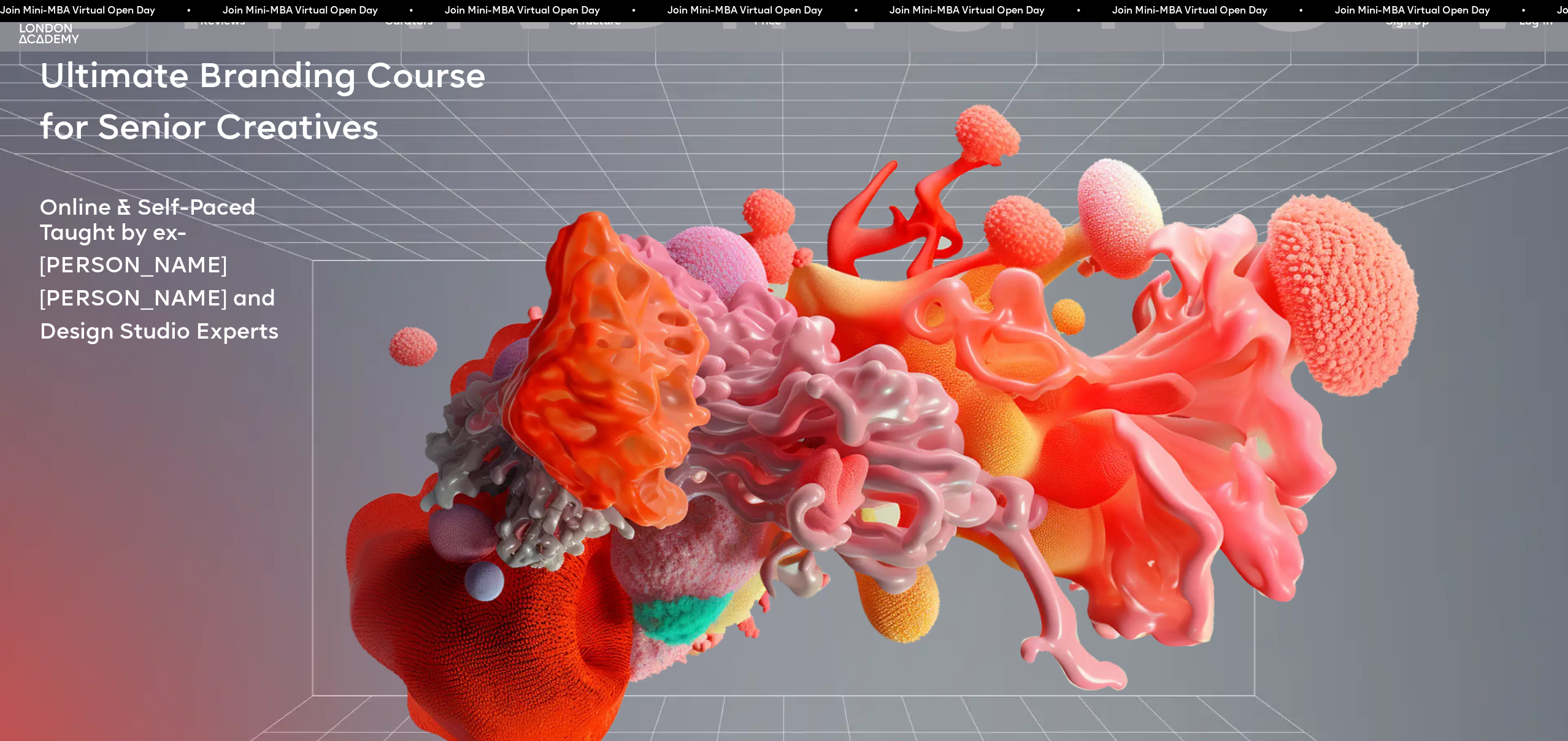
scroll to position [0, 0]
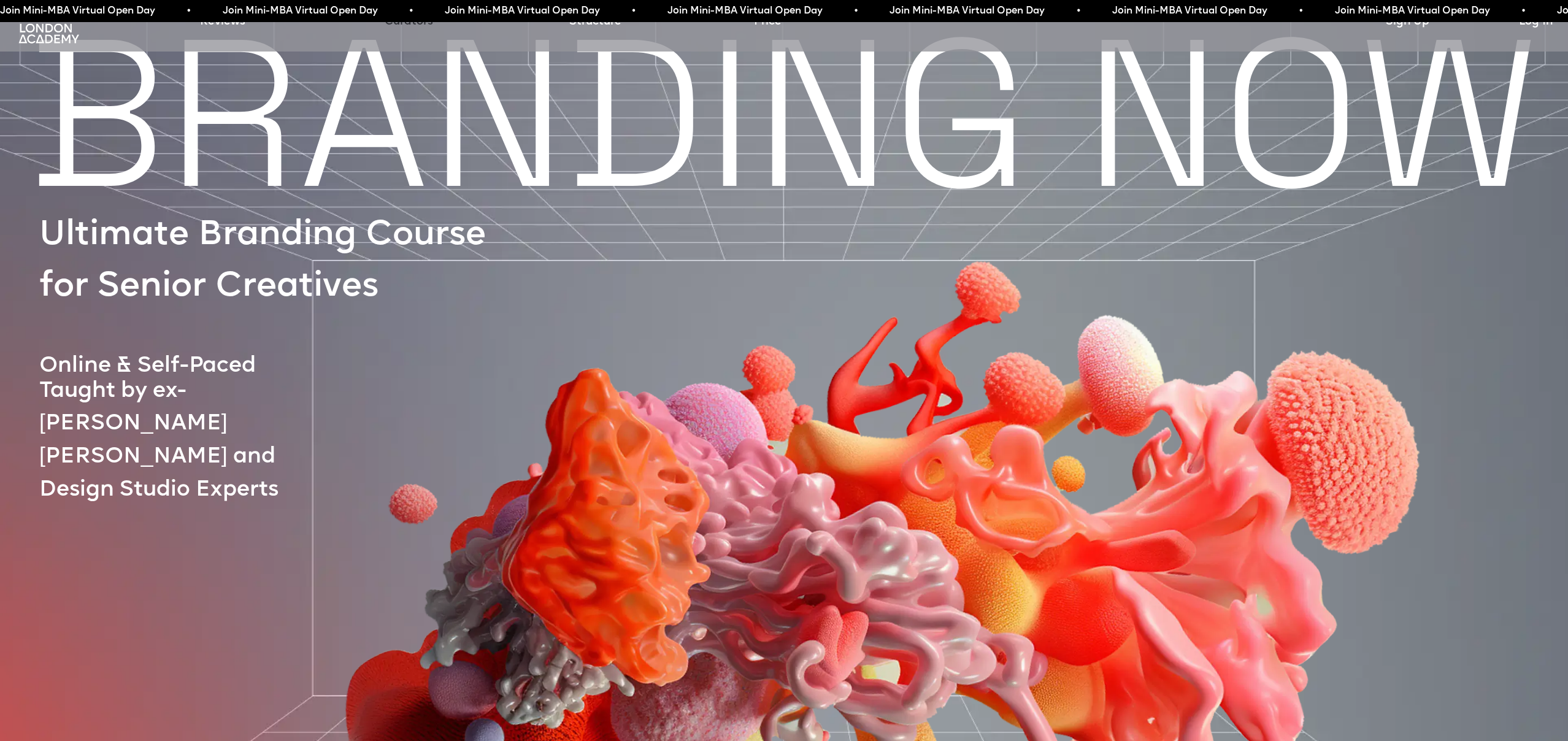
click at [425, 28] on link "Curators" at bounding box center [408, 22] width 48 height 17
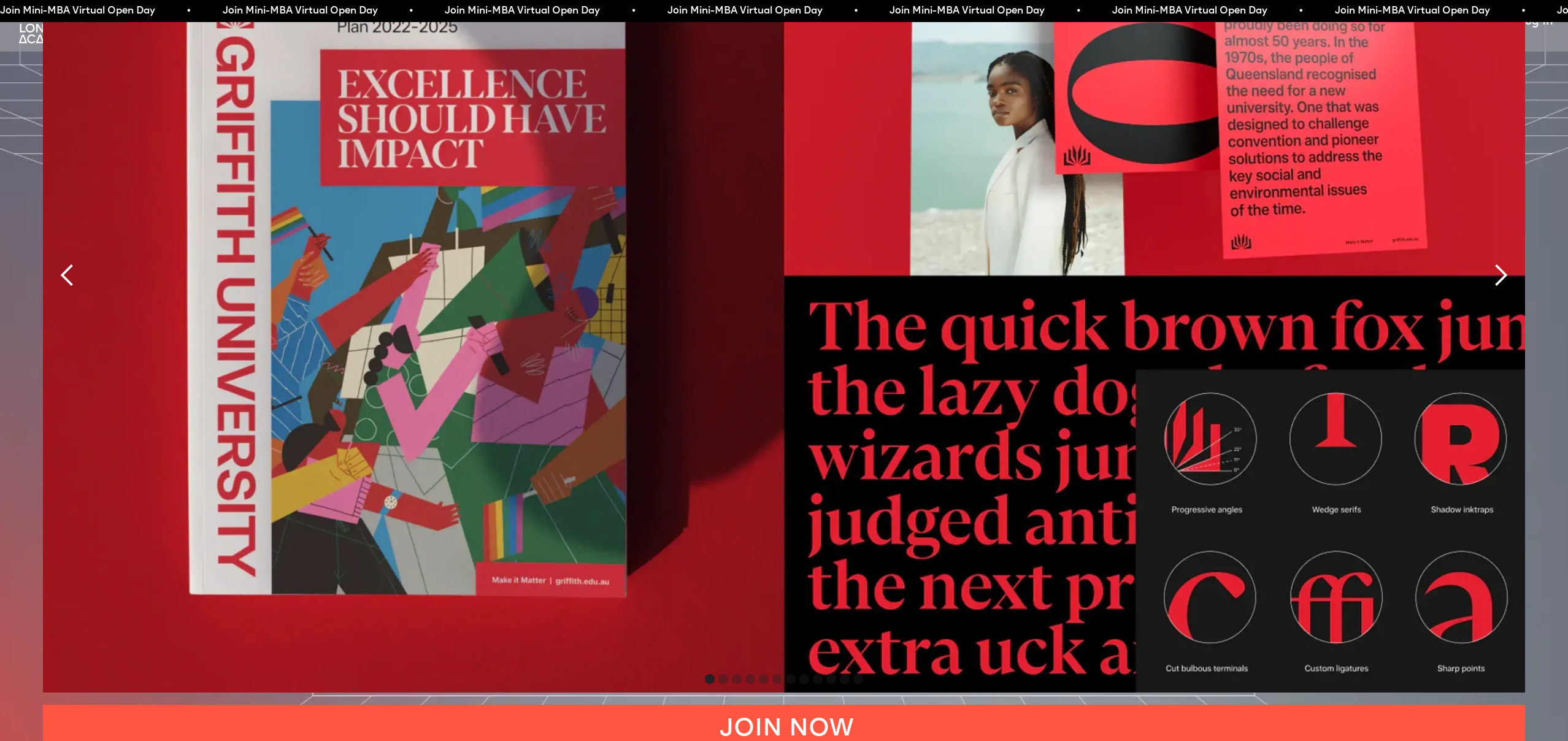
scroll to position [3625, 0]
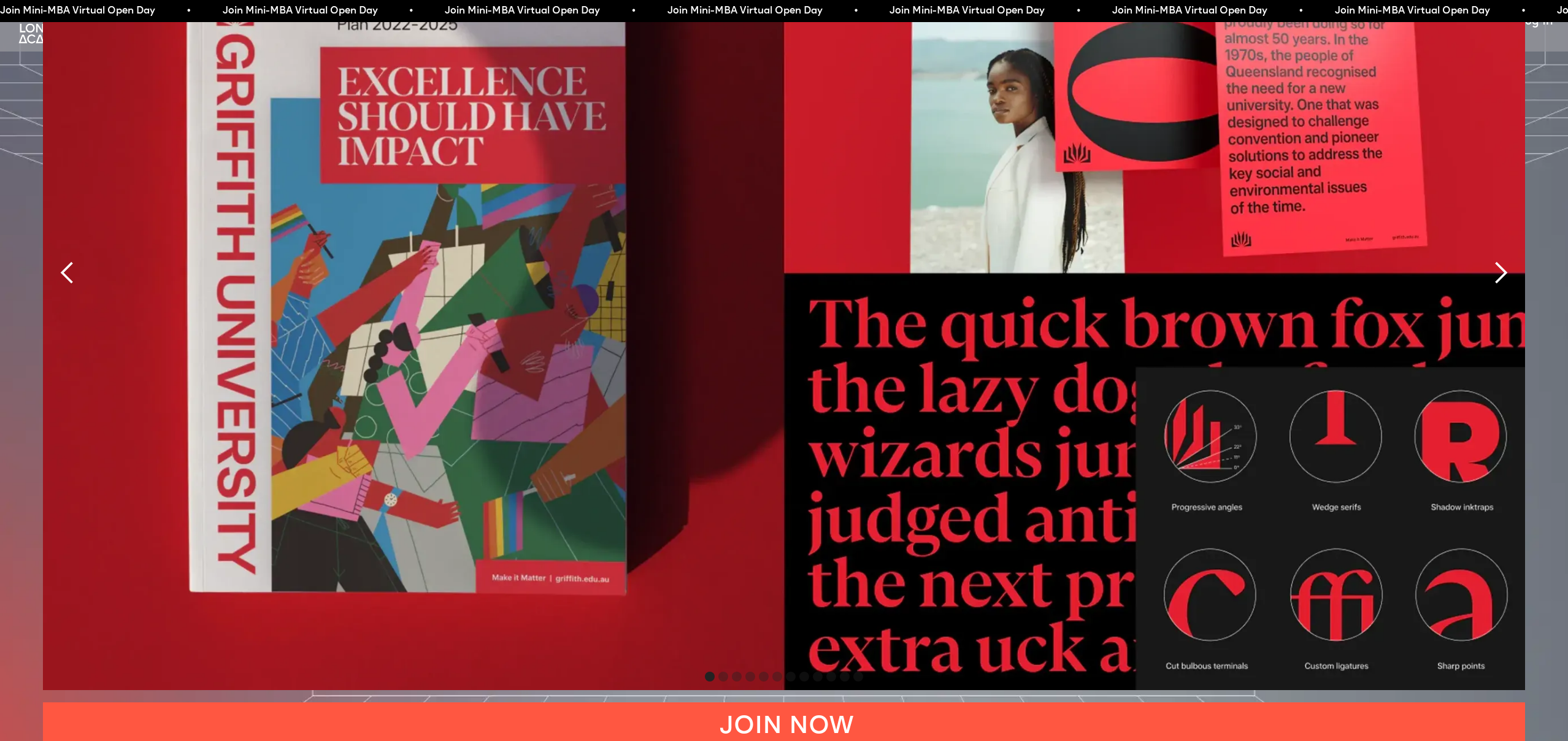
click at [1500, 260] on div "next slide" at bounding box center [1500, 272] width 24 height 24
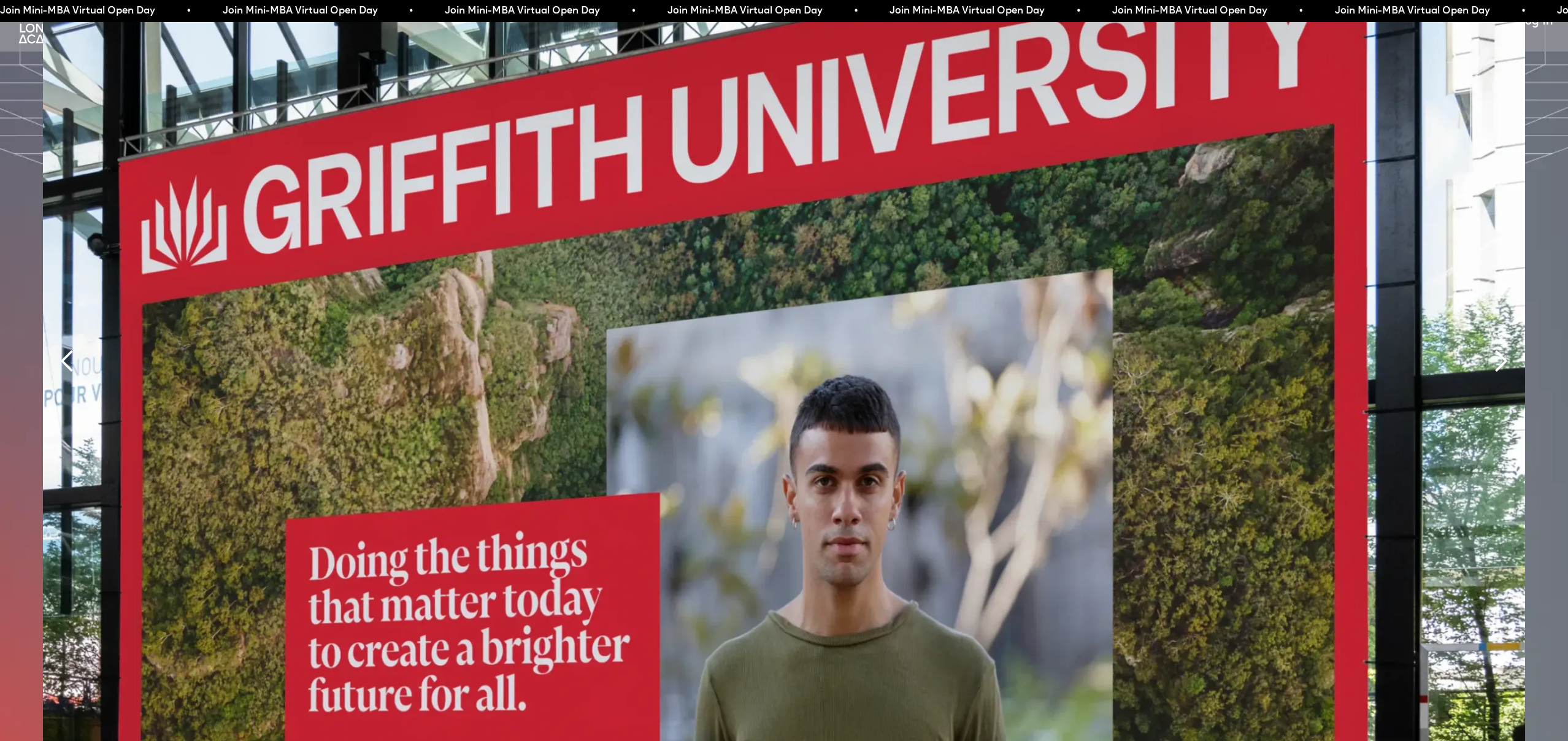
scroll to position [3536, 0]
click at [1498, 349] on div "next slide" at bounding box center [1500, 361] width 24 height 24
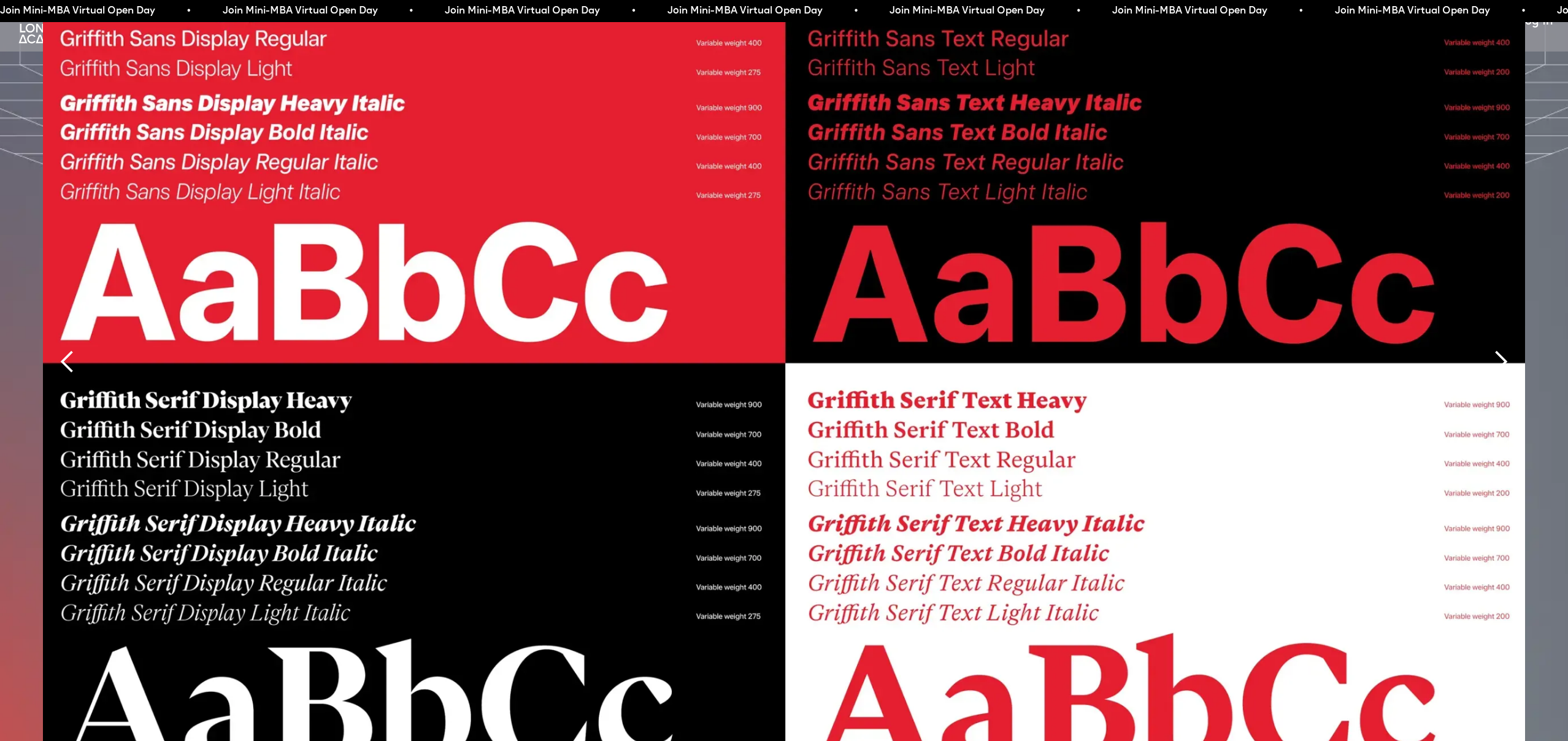
click at [1498, 349] on div "next slide" at bounding box center [1500, 361] width 24 height 24
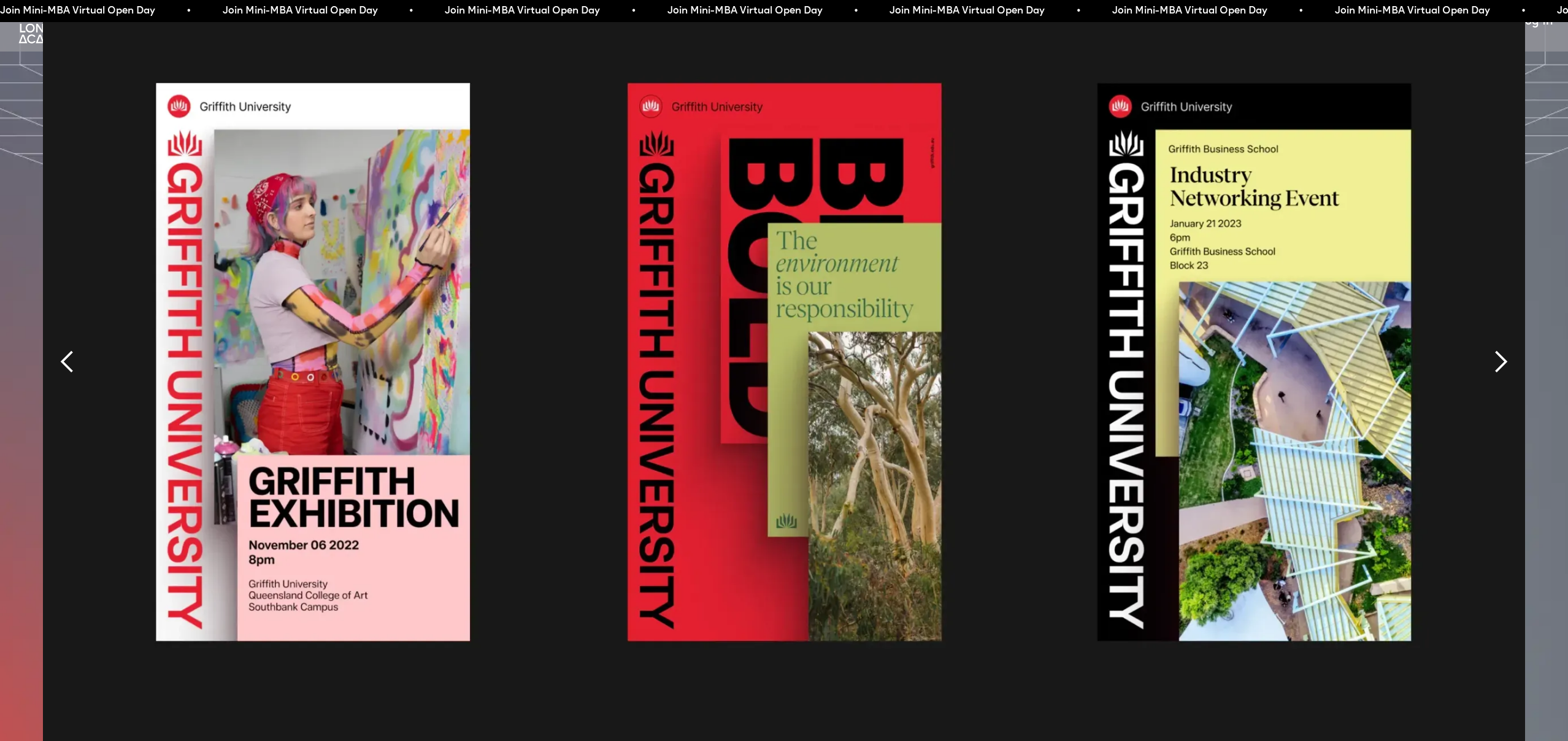
click at [1498, 349] on div "next slide" at bounding box center [1500, 361] width 24 height 24
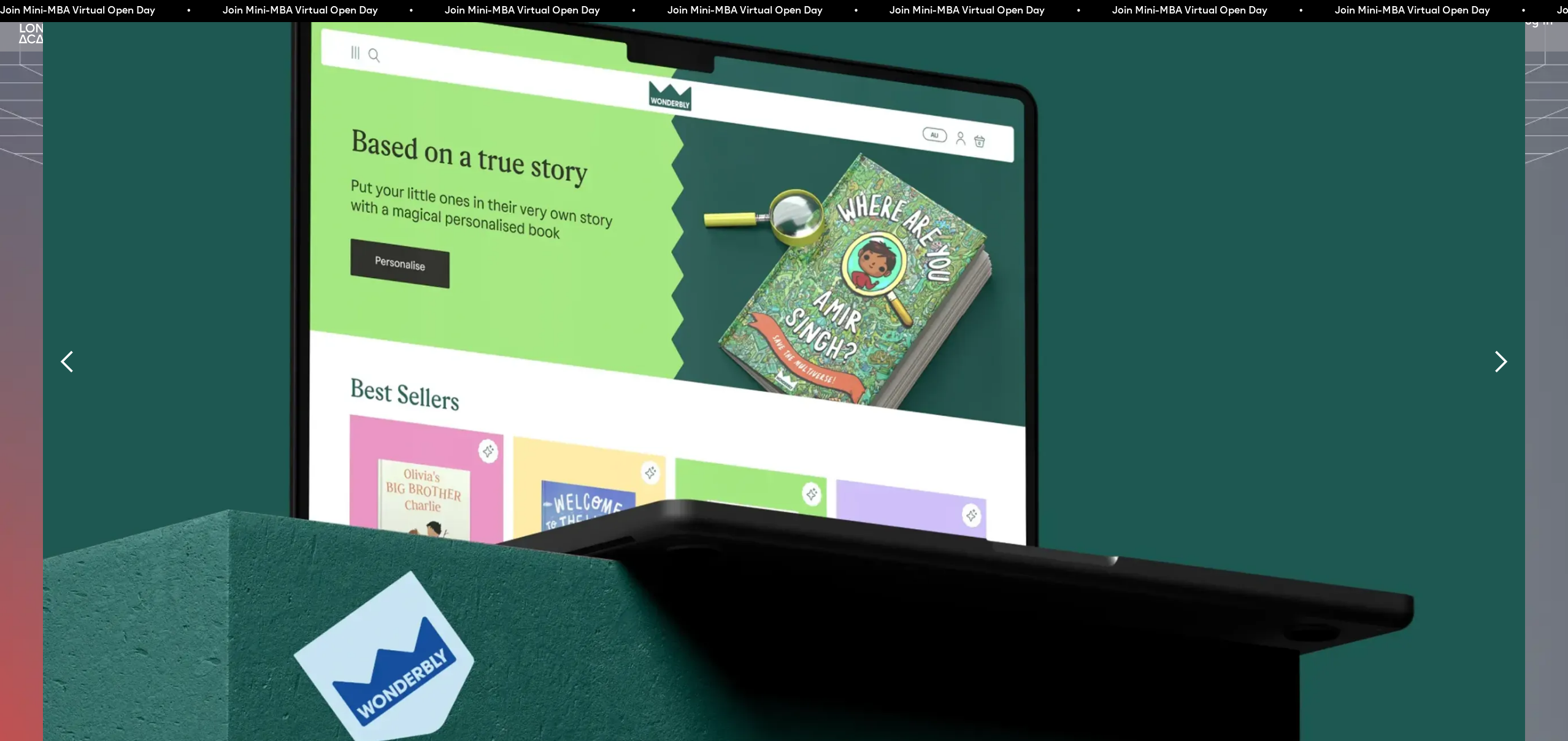
click at [1498, 349] on div "next slide" at bounding box center [1500, 361] width 24 height 24
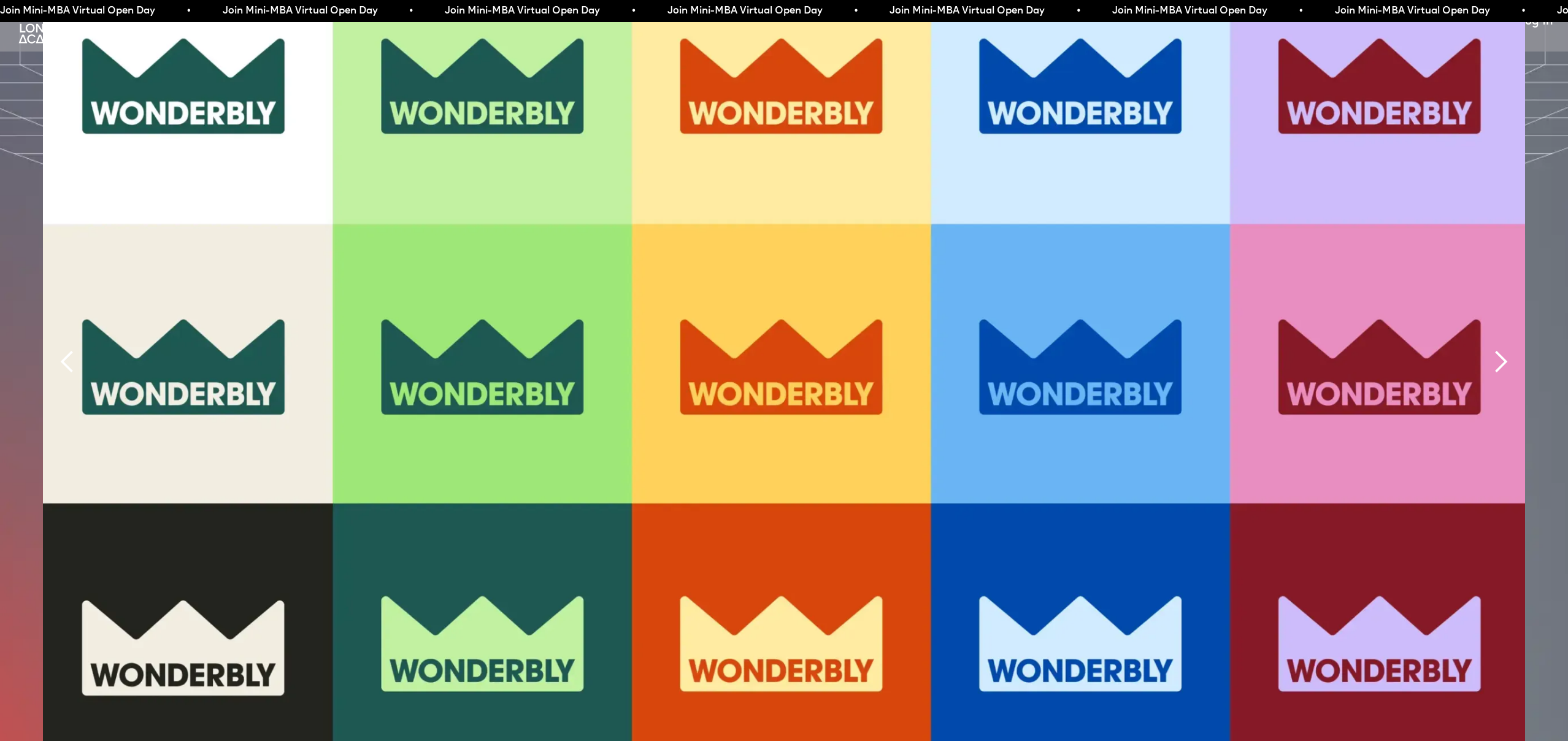
click at [1498, 349] on div "next slide" at bounding box center [1500, 361] width 24 height 24
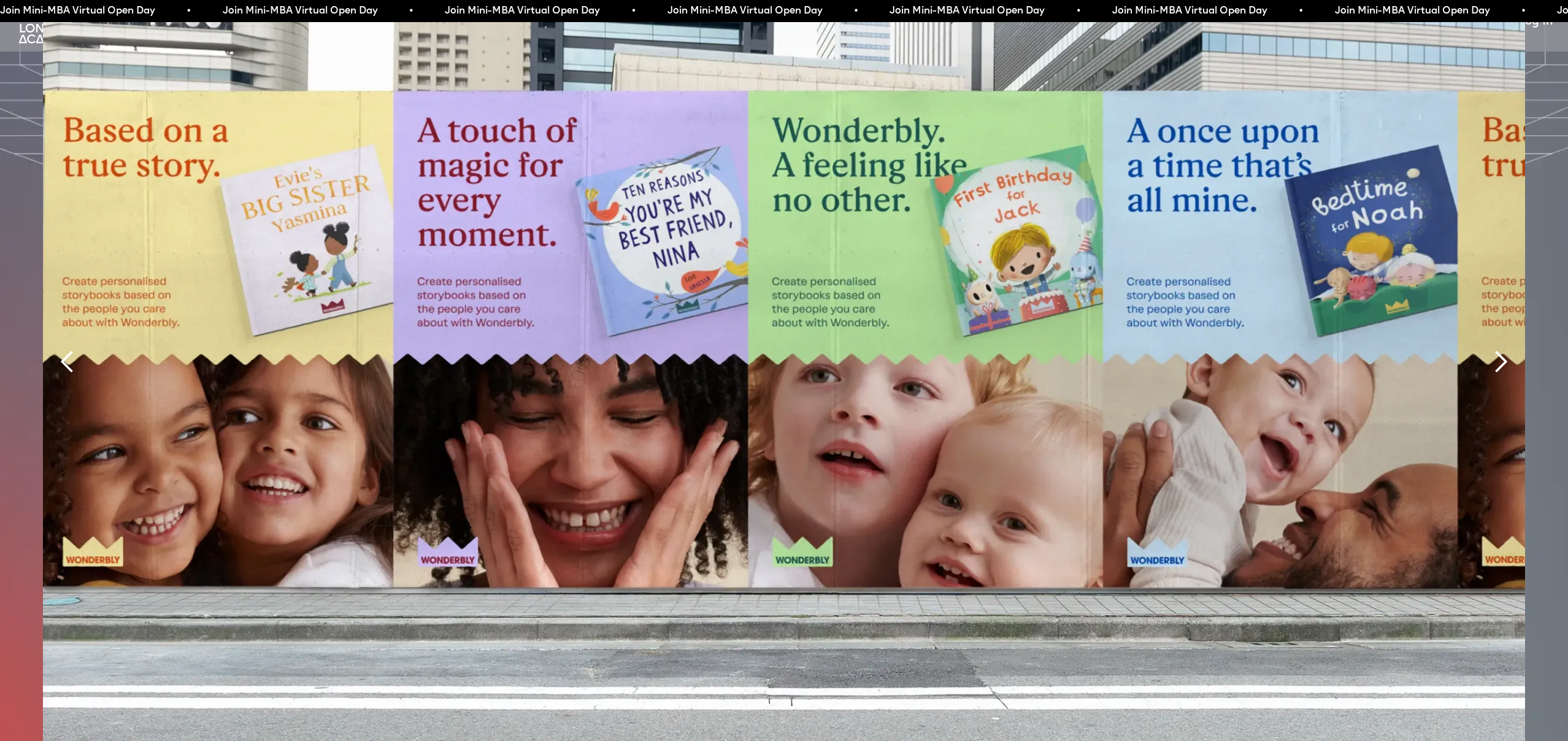
click at [1498, 349] on div "next slide" at bounding box center [1500, 361] width 24 height 24
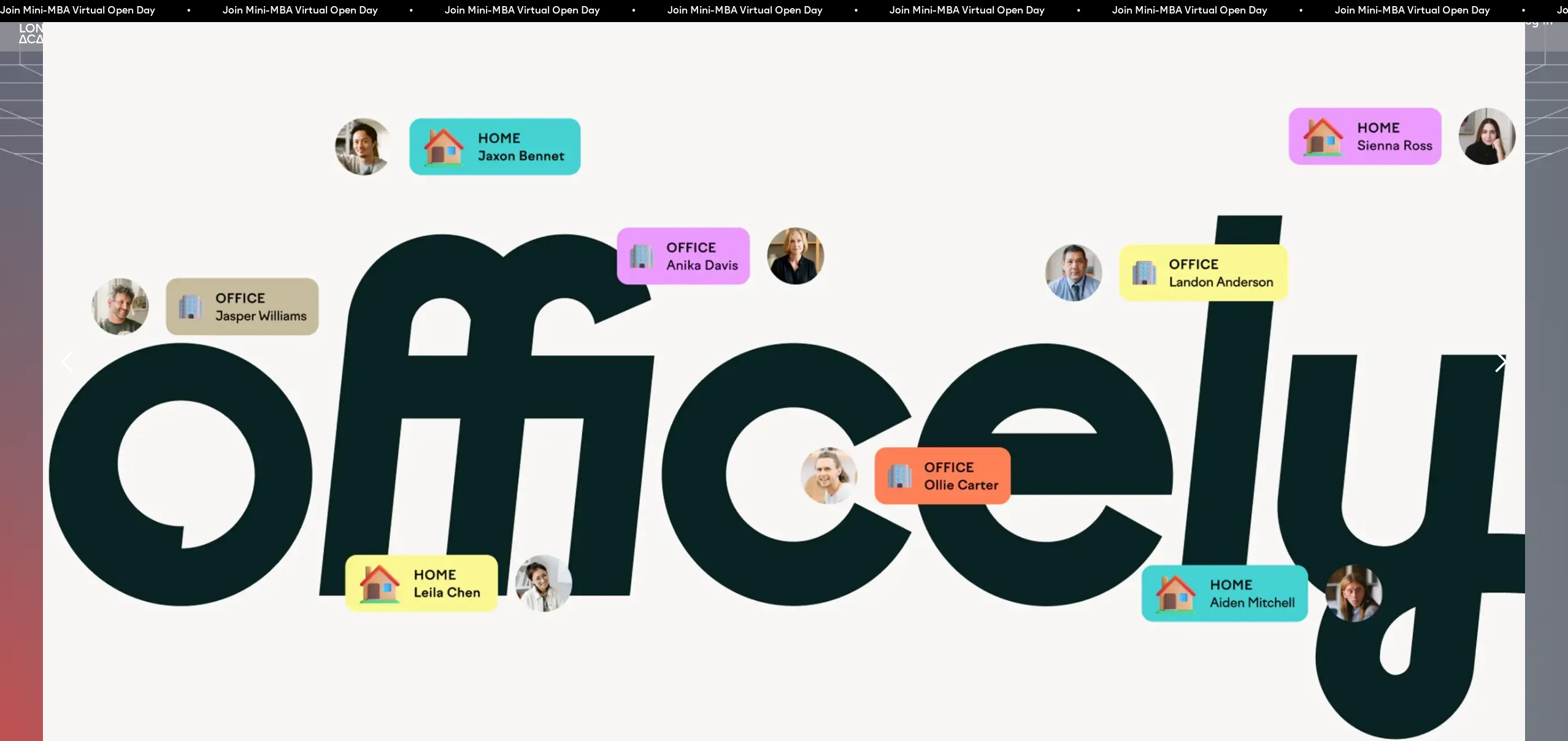
click at [1498, 349] on div "next slide" at bounding box center [1500, 361] width 24 height 24
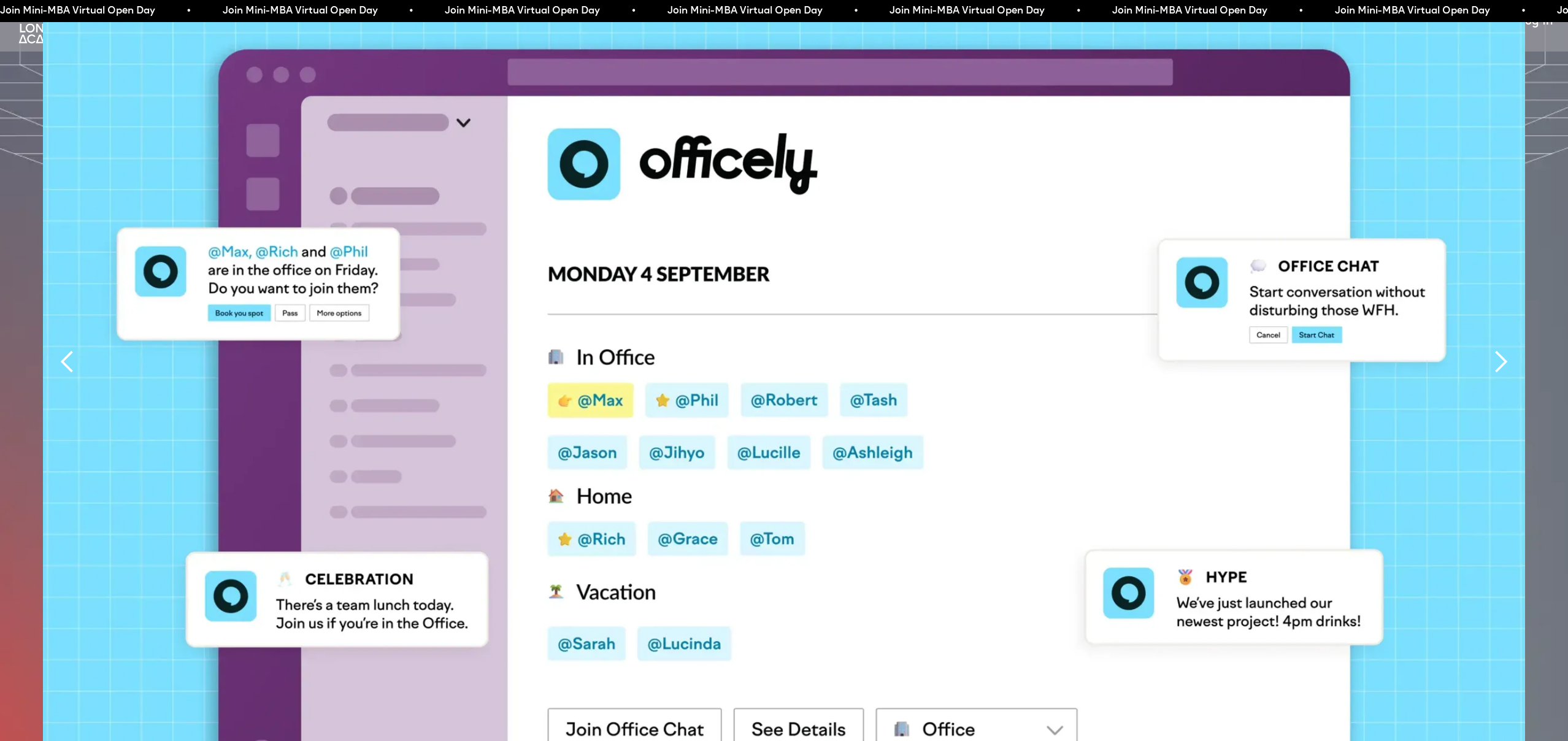
click at [1498, 349] on div "next slide" at bounding box center [1500, 361] width 24 height 24
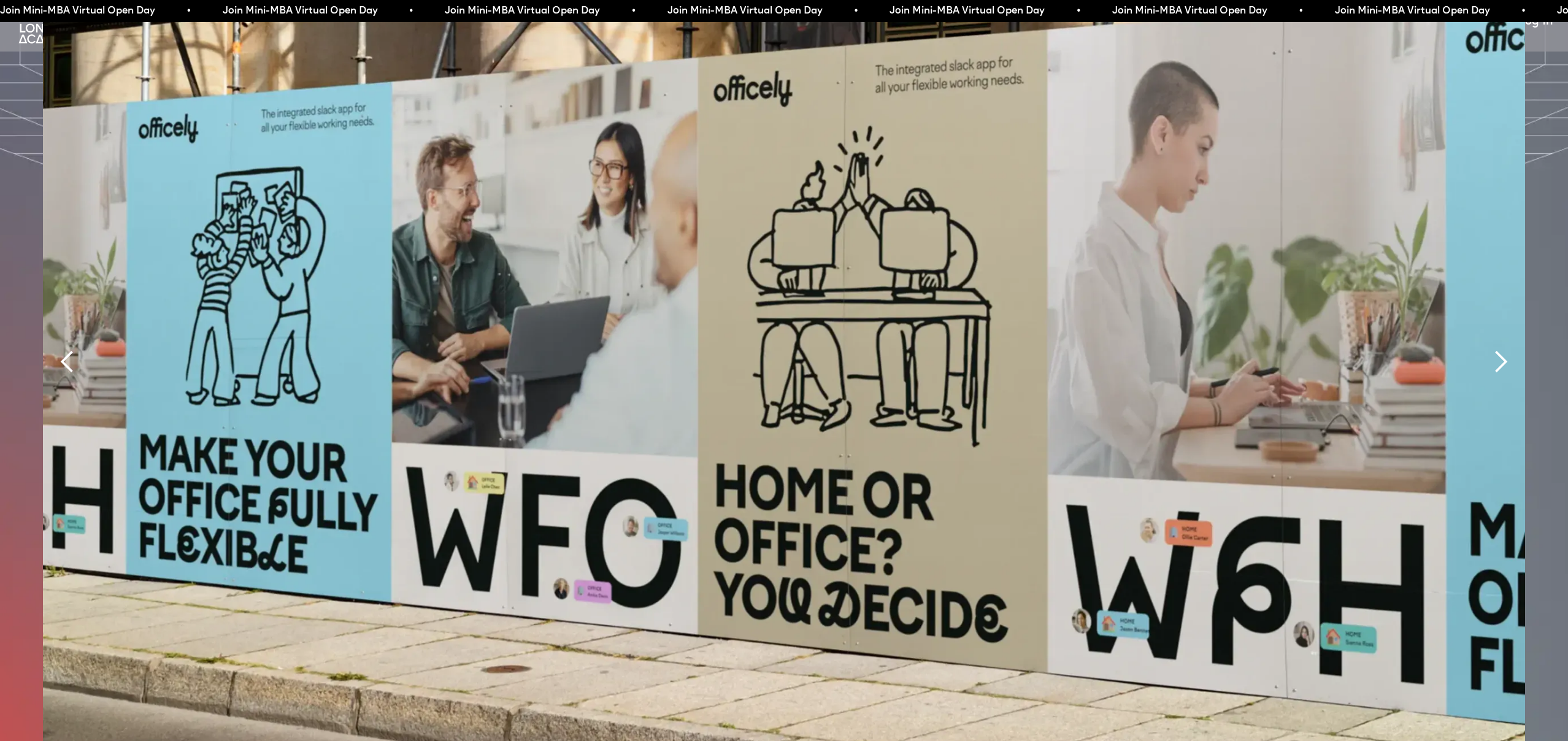
click at [1498, 349] on div "next slide" at bounding box center [1500, 361] width 24 height 24
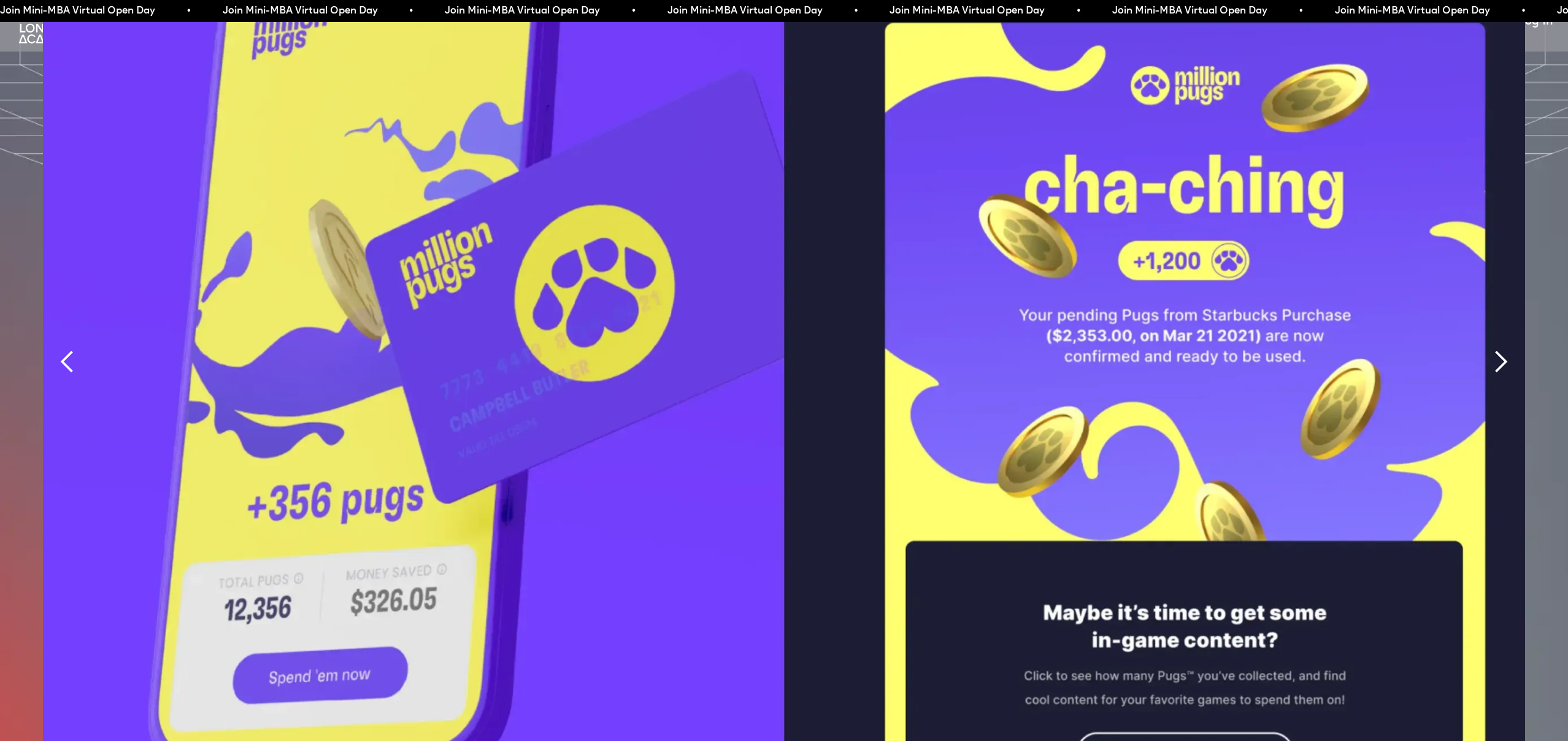
click at [1498, 349] on div "next slide" at bounding box center [1500, 361] width 24 height 24
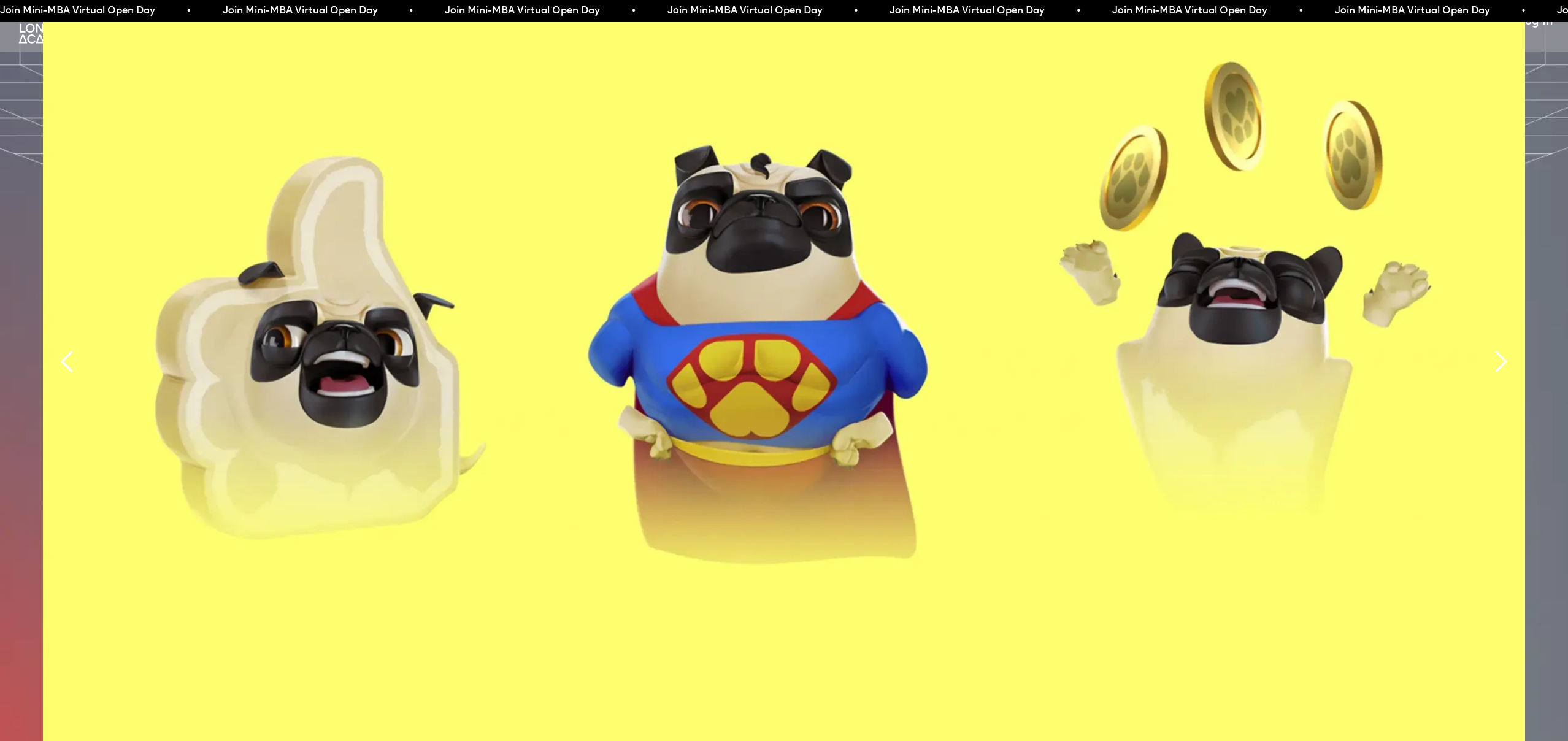
click at [1498, 349] on div "next slide" at bounding box center [1500, 361] width 24 height 24
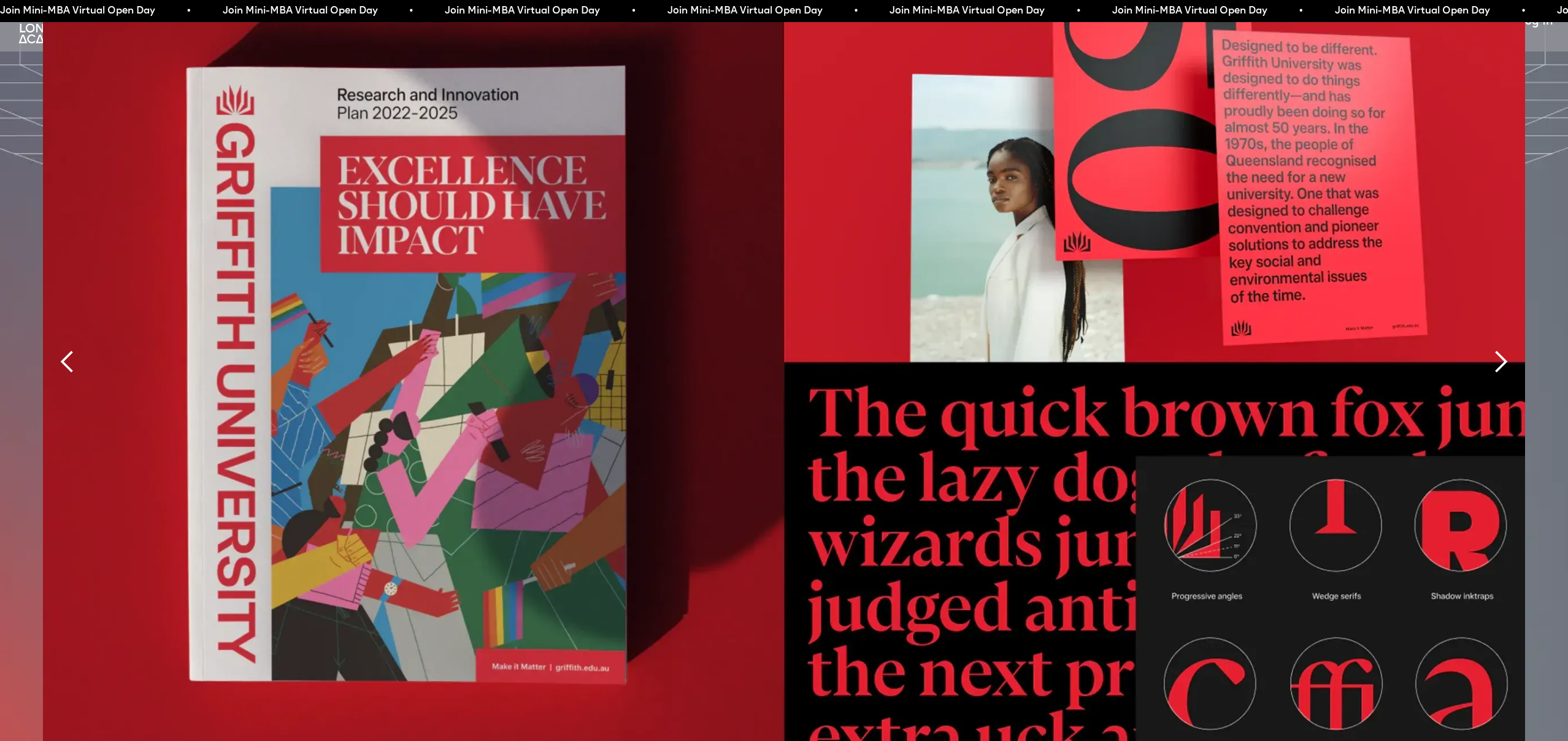
click at [1498, 349] on div "next slide" at bounding box center [1500, 361] width 24 height 24
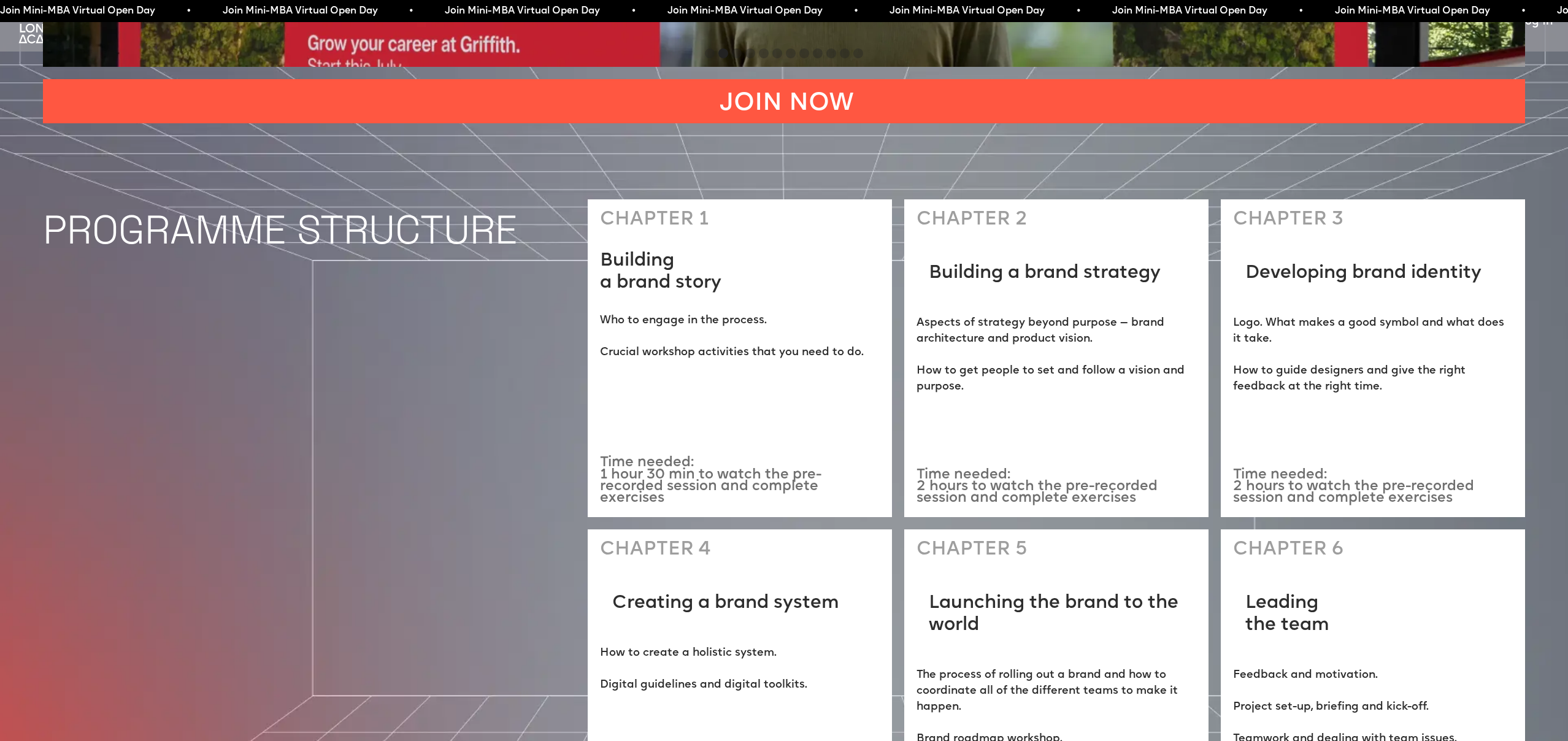
scroll to position [4248, 0]
